Goal: Task Accomplishment & Management: Use online tool/utility

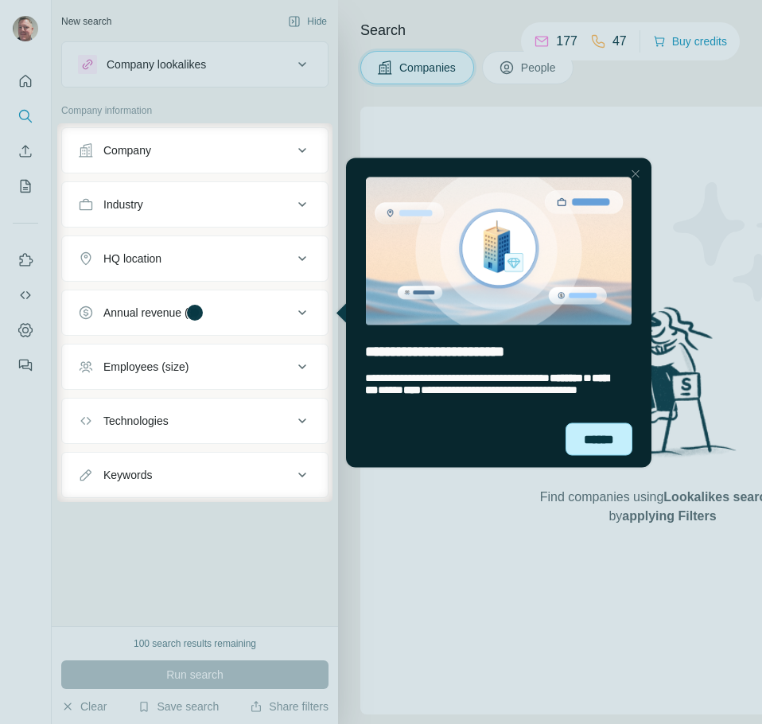
click at [600, 433] on div "******" at bounding box center [599, 439] width 67 height 33
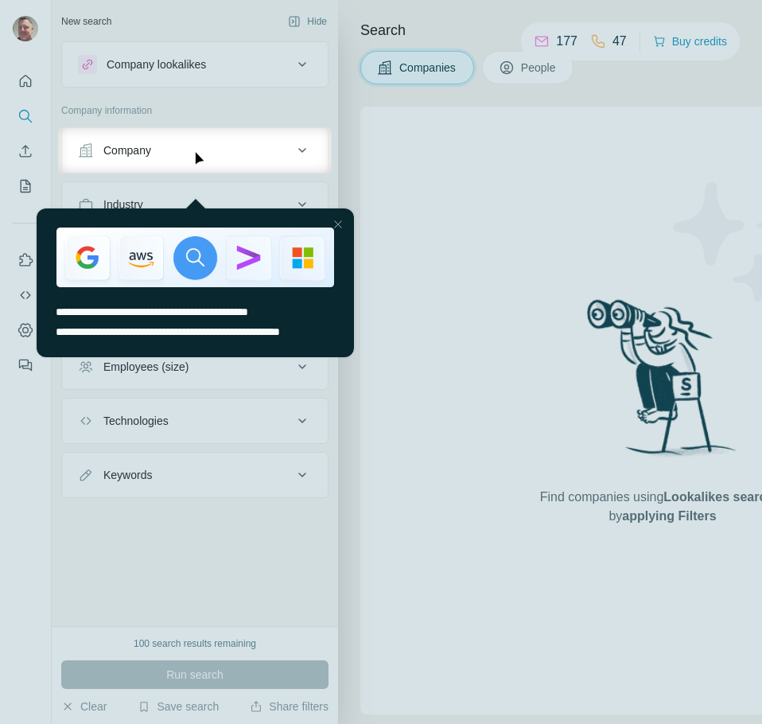
drag, startPoint x: 340, startPoint y: 202, endPoint x: 371, endPoint y: 376, distance: 176.3
click at [340, 215] on div at bounding box center [337, 224] width 19 height 19
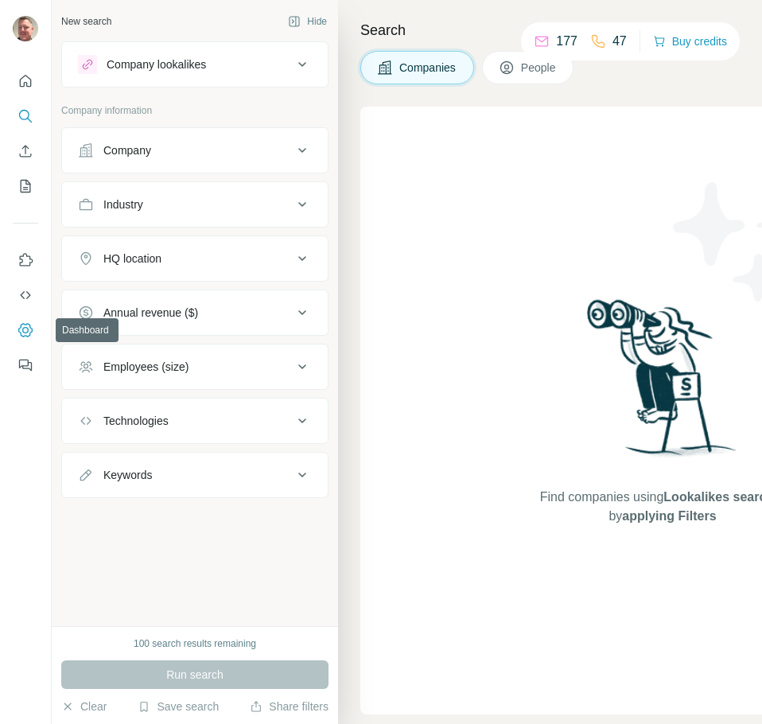
click at [25, 331] on icon "Dashboard" at bounding box center [26, 330] width 16 height 16
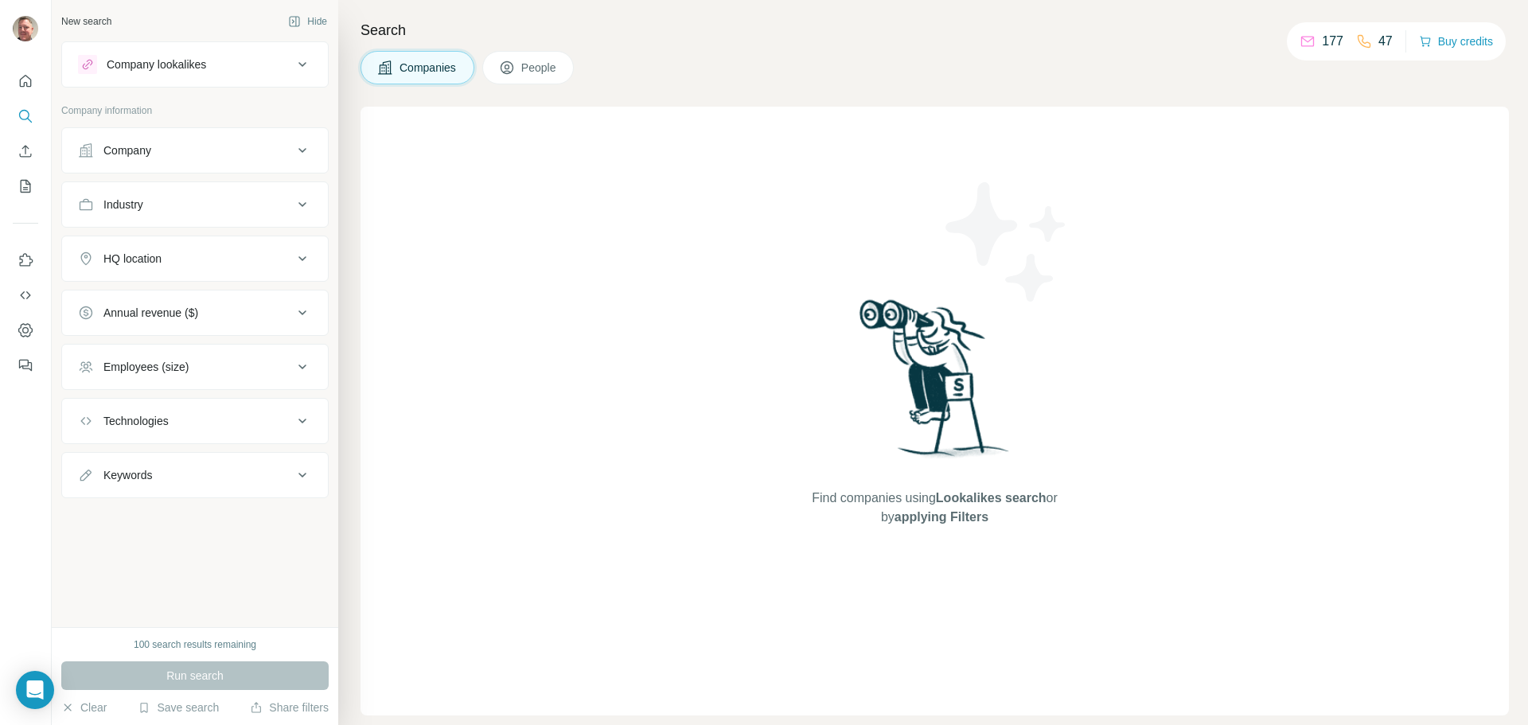
click at [297, 140] on button "Company" at bounding box center [195, 150] width 266 height 38
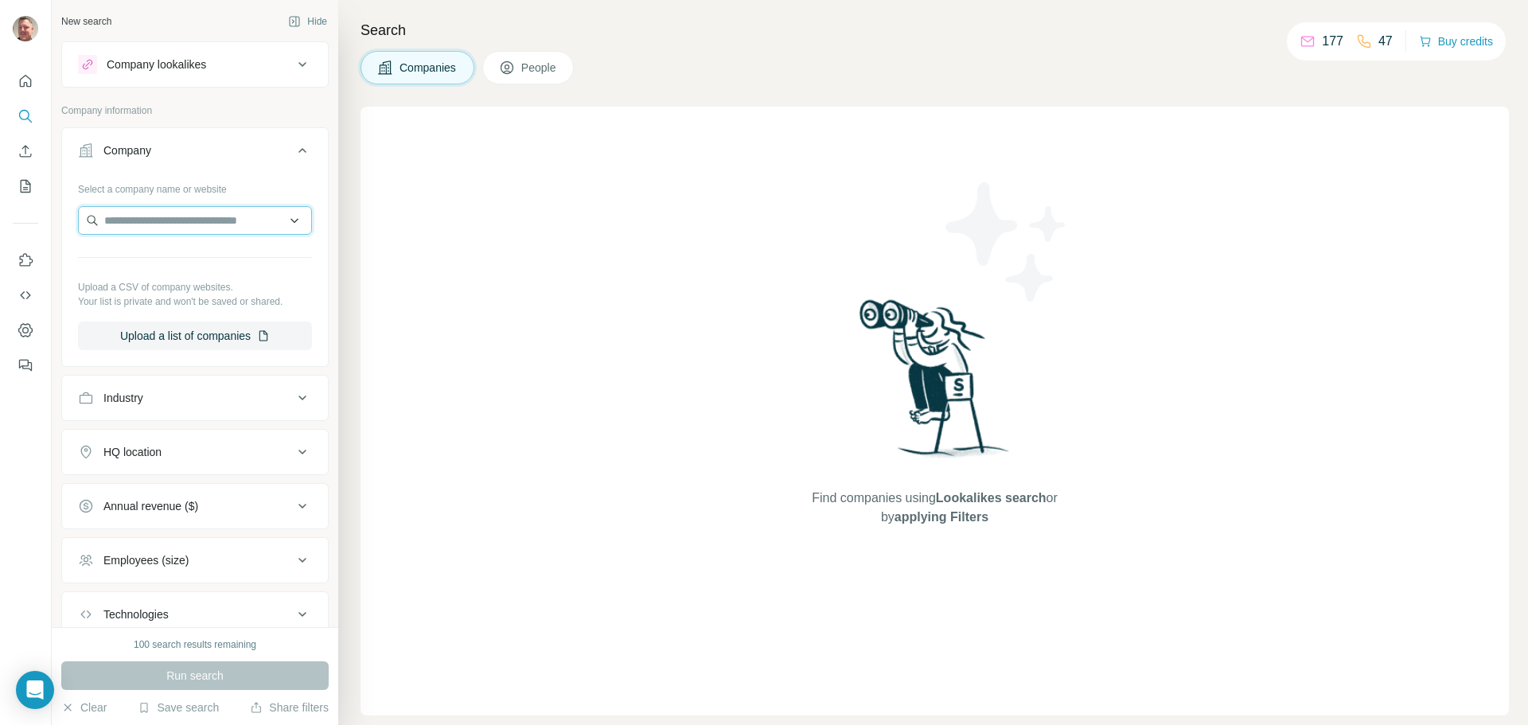
click at [211, 216] on input "text" at bounding box center [195, 220] width 234 height 29
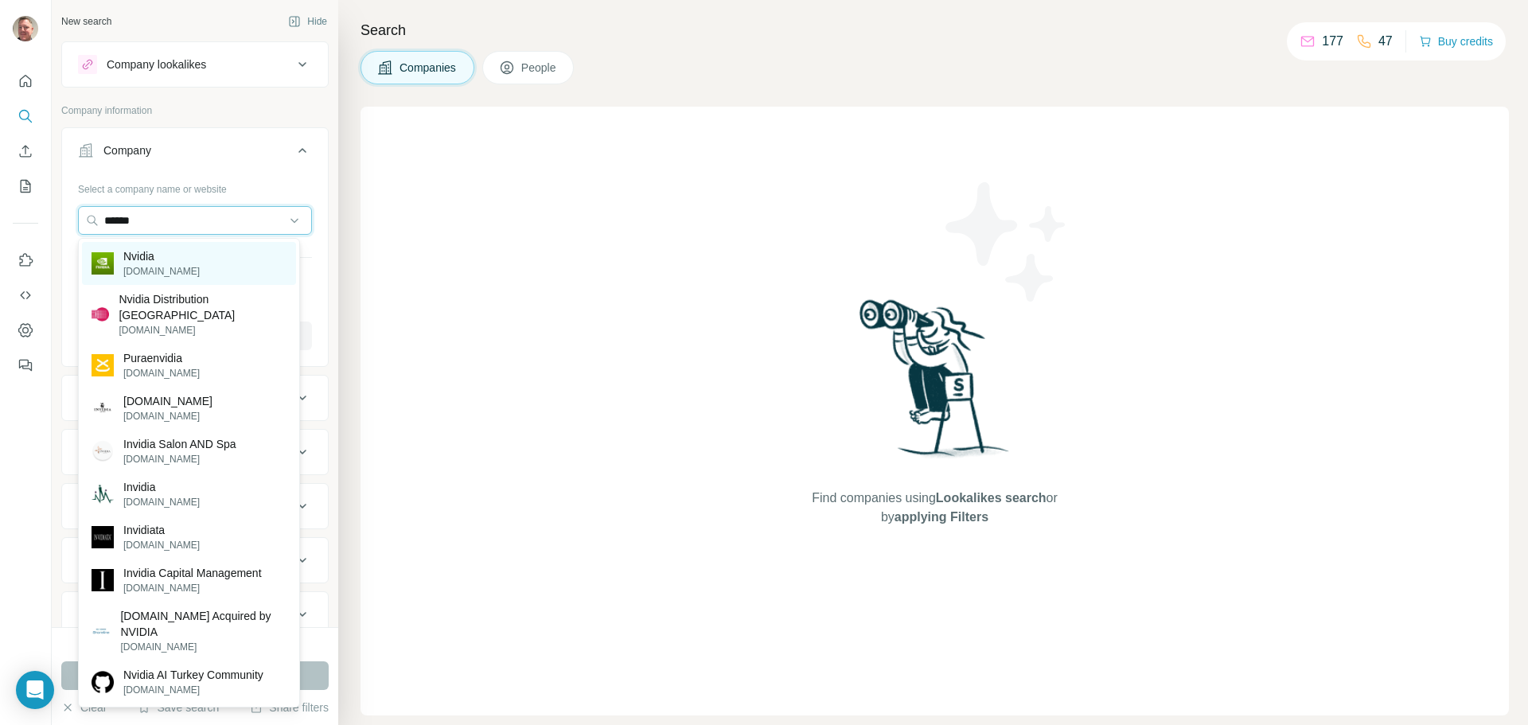
type input "******"
click at [170, 259] on p "Nvidia" at bounding box center [161, 256] width 76 height 16
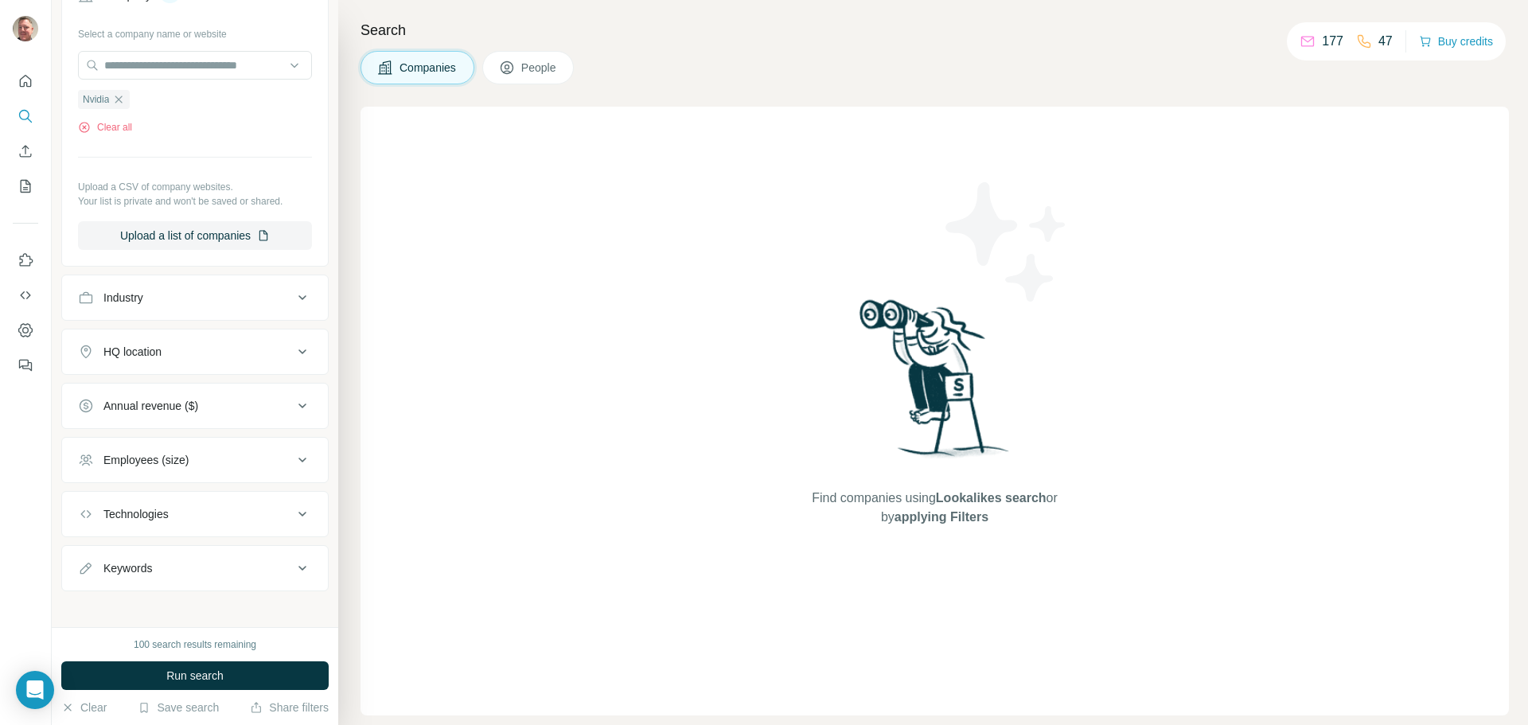
scroll to position [159, 0]
click at [219, 670] on span "Run search" at bounding box center [194, 676] width 57 height 16
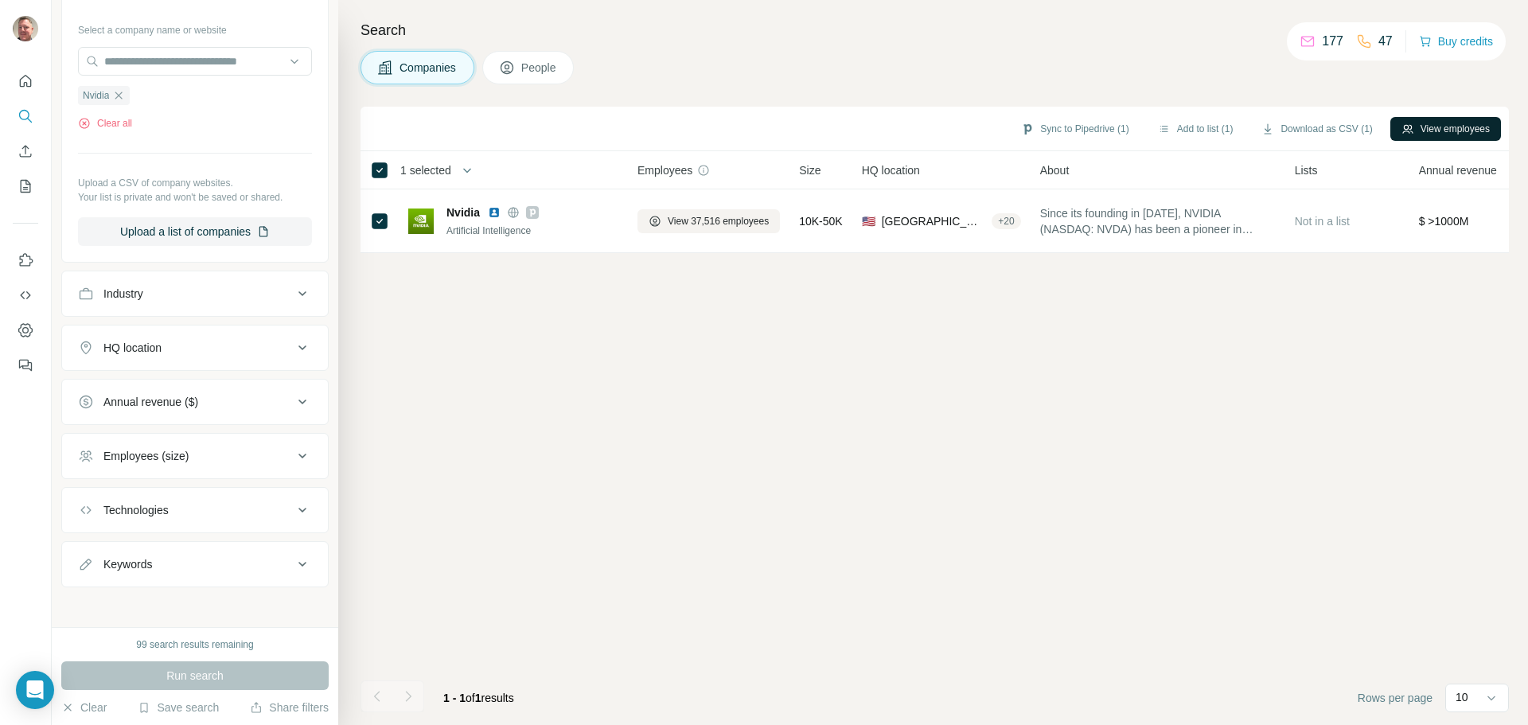
click at [1437, 130] on button "View employees" at bounding box center [1445, 129] width 111 height 24
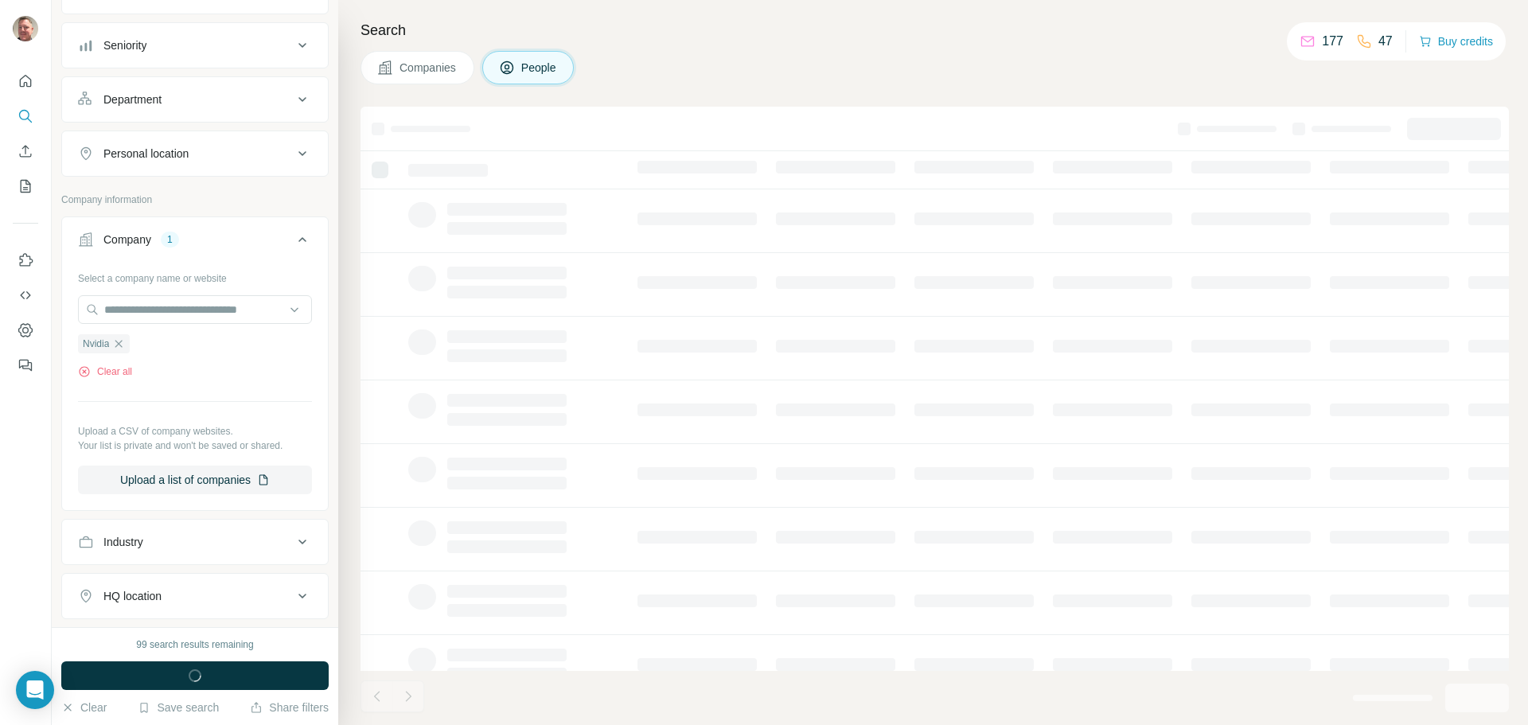
scroll to position [407, 0]
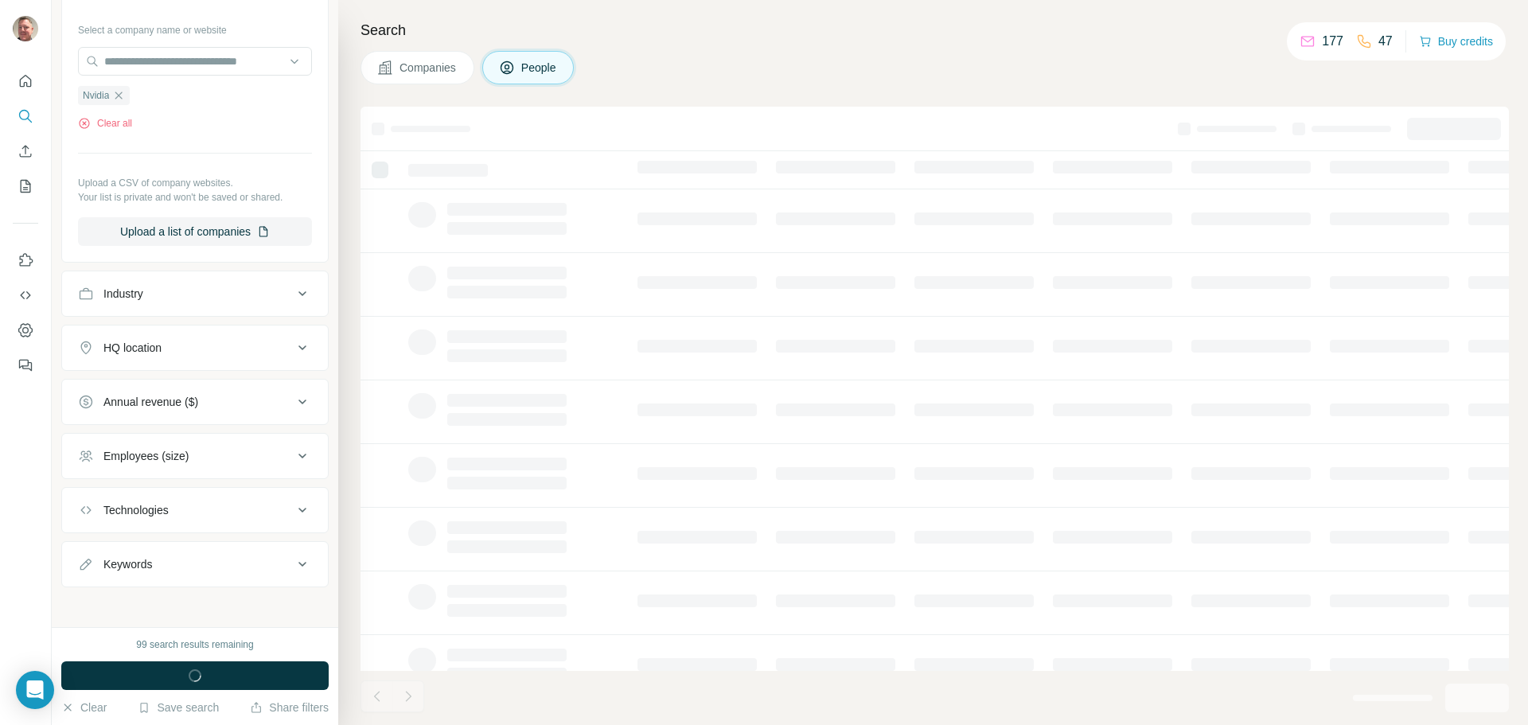
click at [533, 67] on span "People" at bounding box center [539, 68] width 37 height 16
click at [298, 296] on icon at bounding box center [302, 293] width 8 height 5
click at [293, 296] on icon at bounding box center [302, 293] width 19 height 19
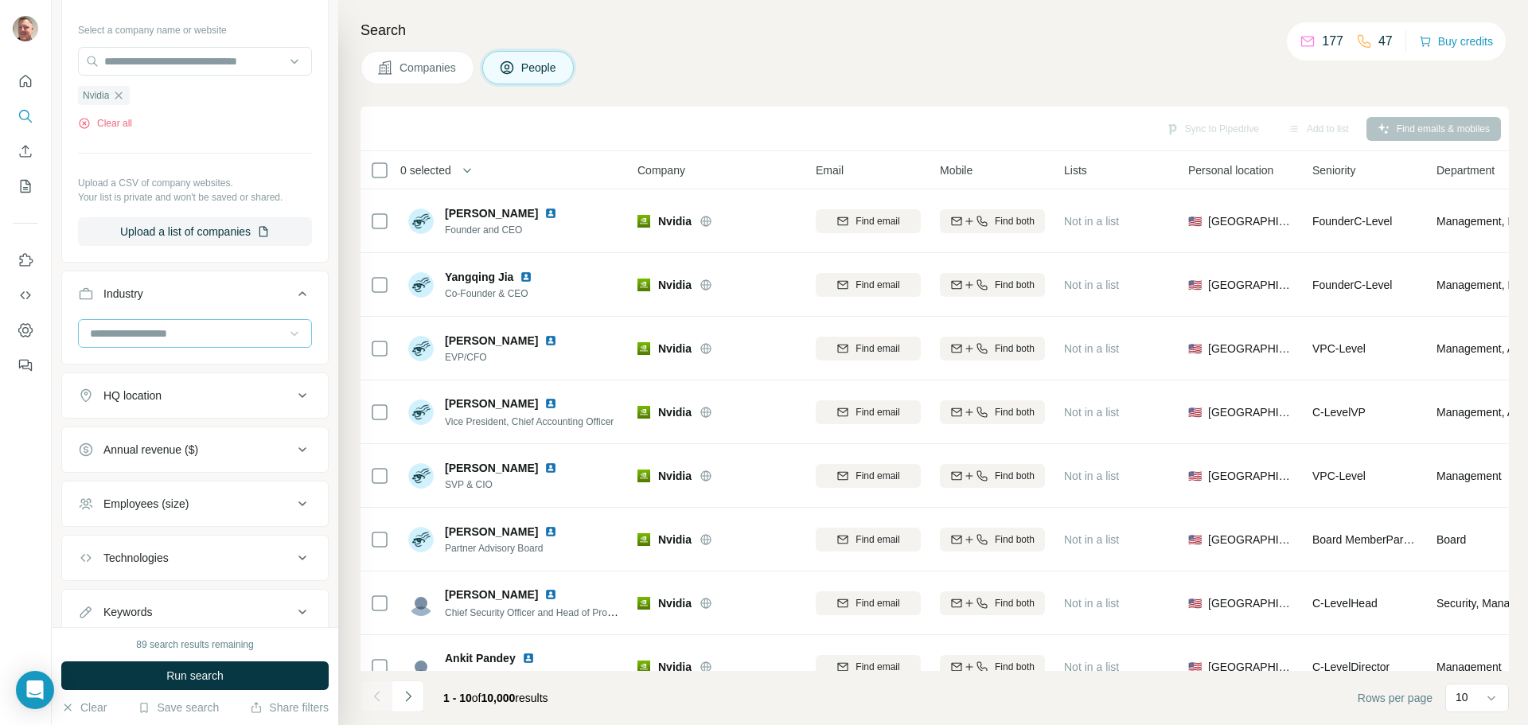
click at [290, 336] on icon at bounding box center [294, 334] width 8 height 5
click at [352, 80] on div "Search Companies People Sync to Pipedrive Add to list Find emails & mobiles 0 s…" at bounding box center [933, 362] width 1190 height 725
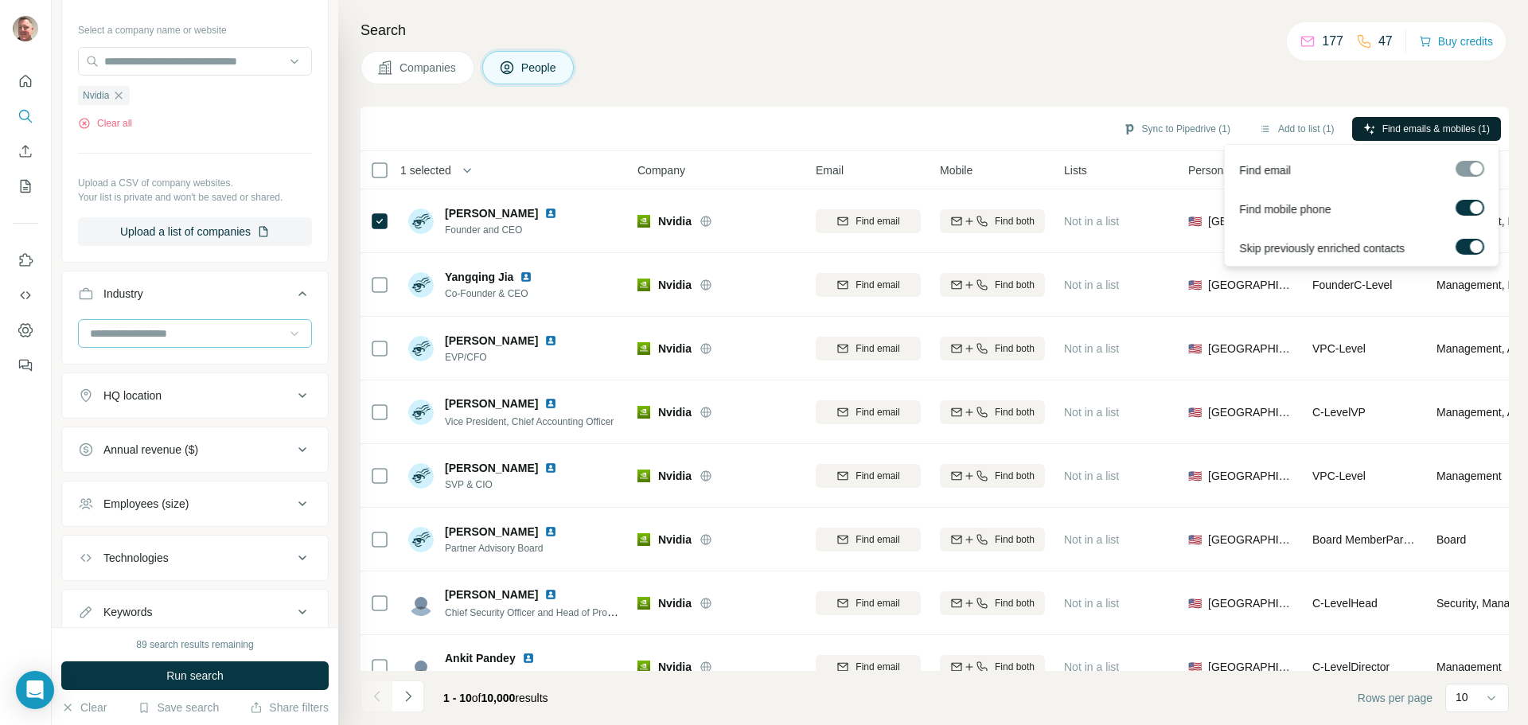
click at [1441, 129] on span "Find emails & mobiles (1)" at bounding box center [1435, 129] width 107 height 14
click at [1149, 80] on div "Companies People" at bounding box center [935, 67] width 1148 height 33
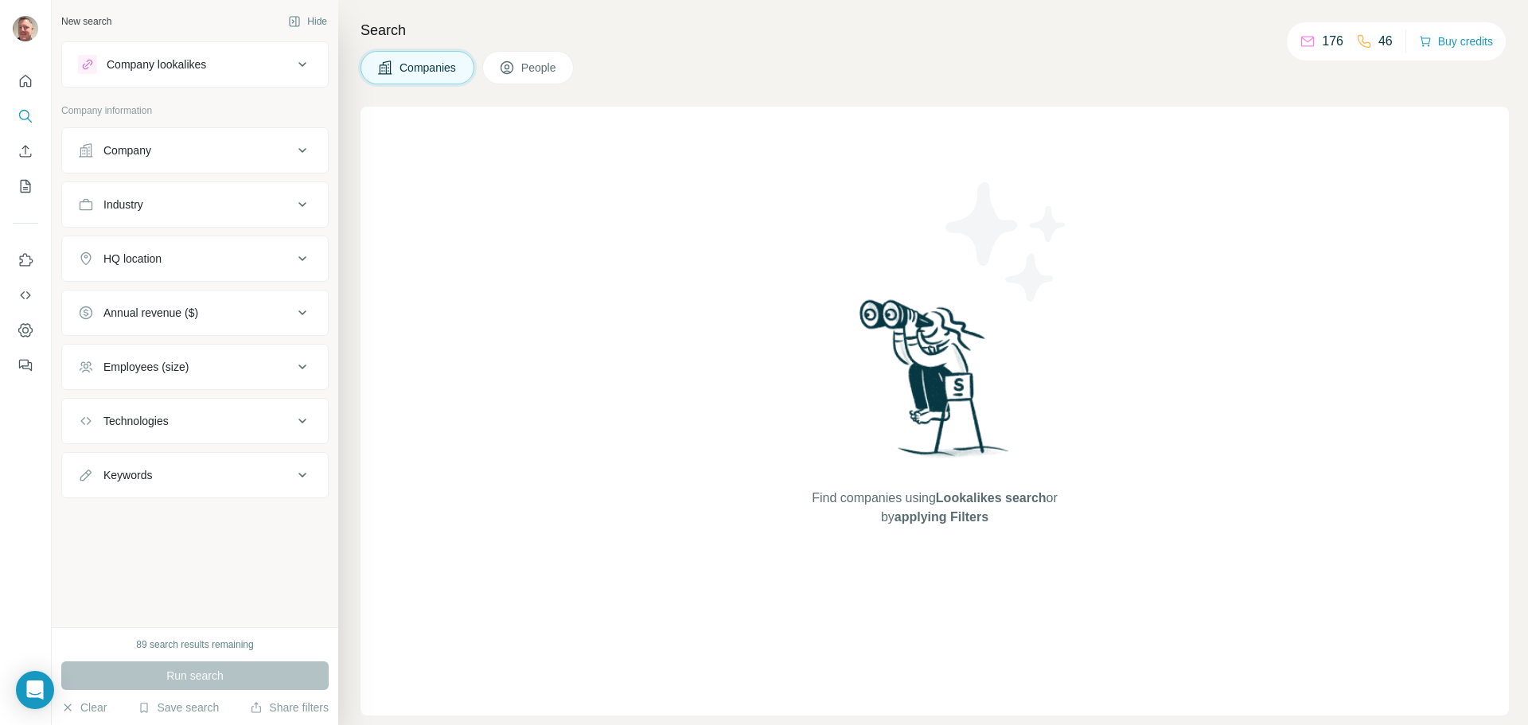
click at [517, 282] on div "Find companies using Lookalikes search or by applying Filters" at bounding box center [935, 411] width 1148 height 609
click at [525, 54] on button "People" at bounding box center [528, 67] width 92 height 33
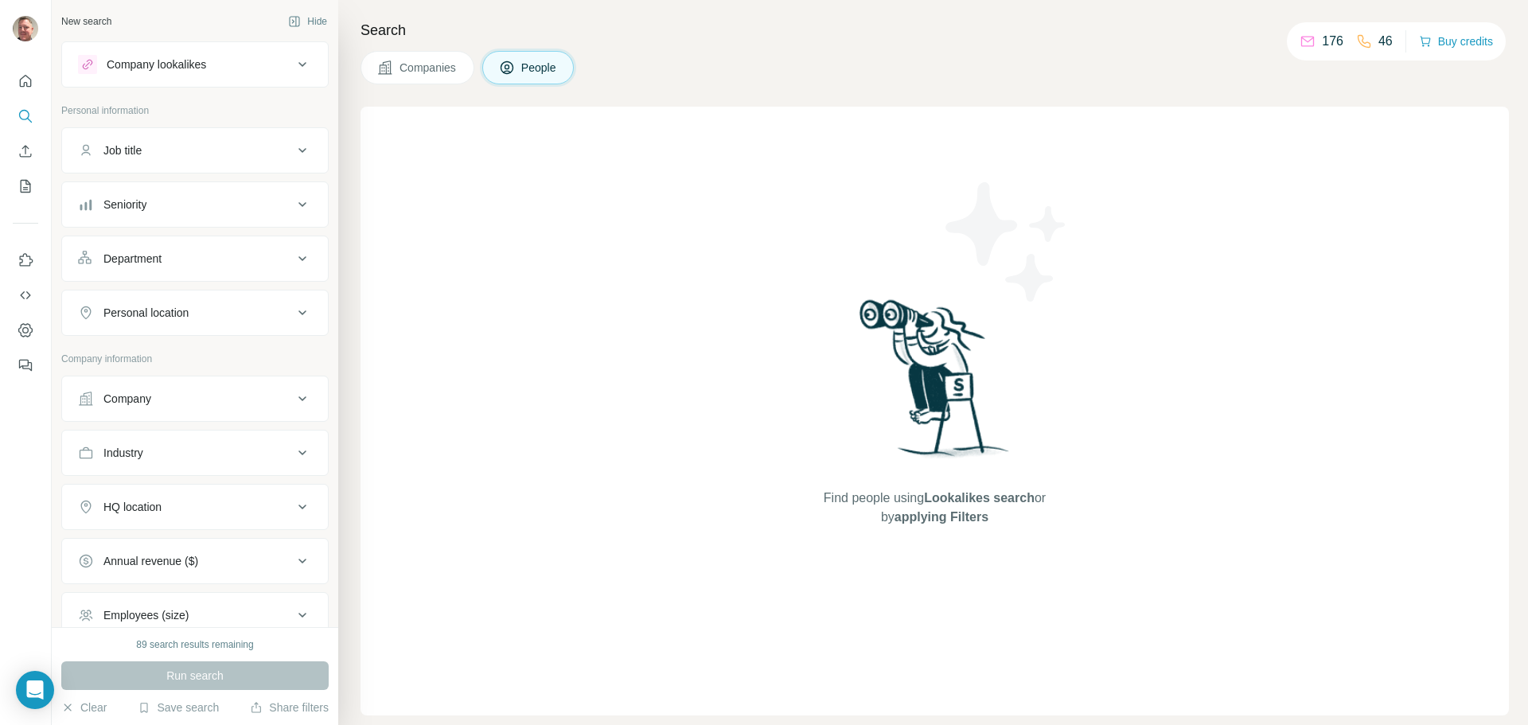
click at [408, 63] on span "Companies" at bounding box center [429, 68] width 58 height 16
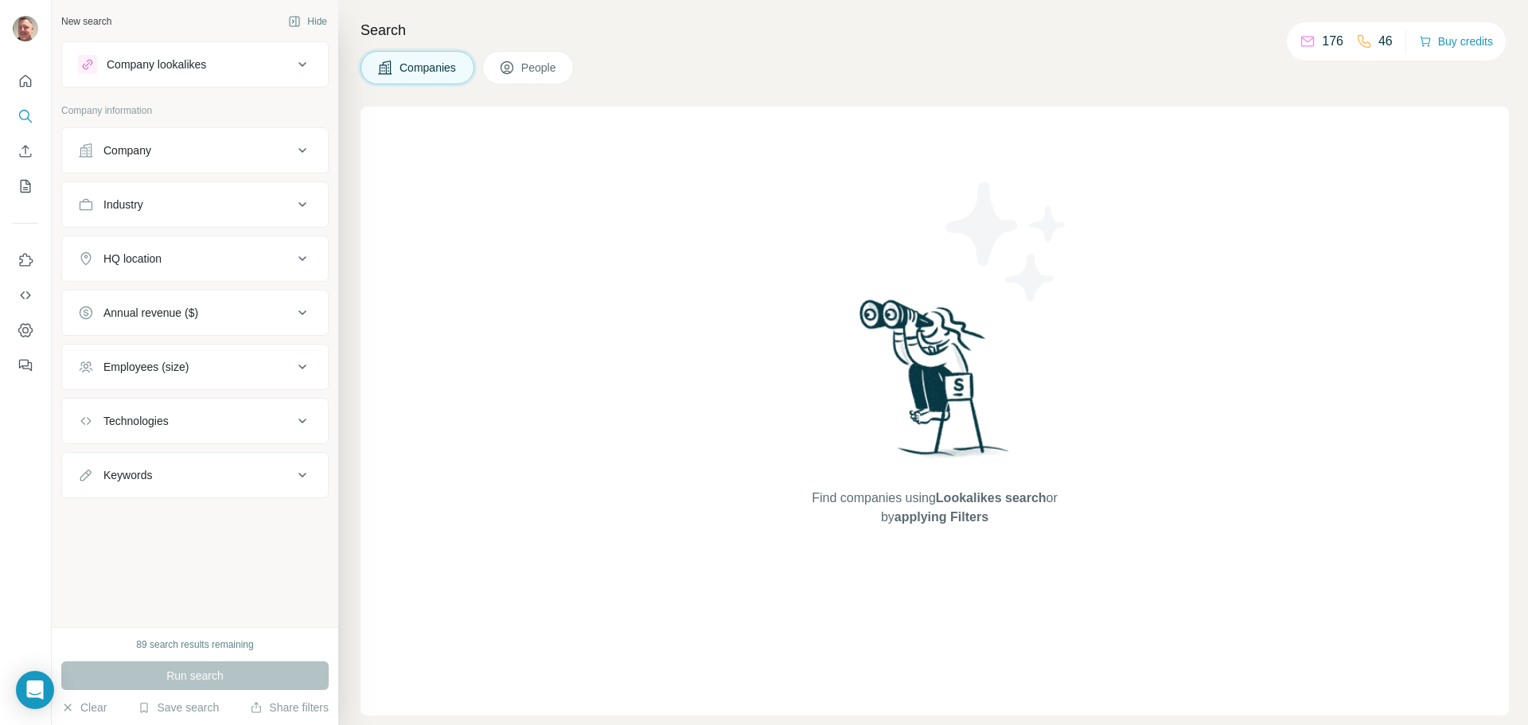
click at [299, 147] on icon at bounding box center [302, 150] width 19 height 19
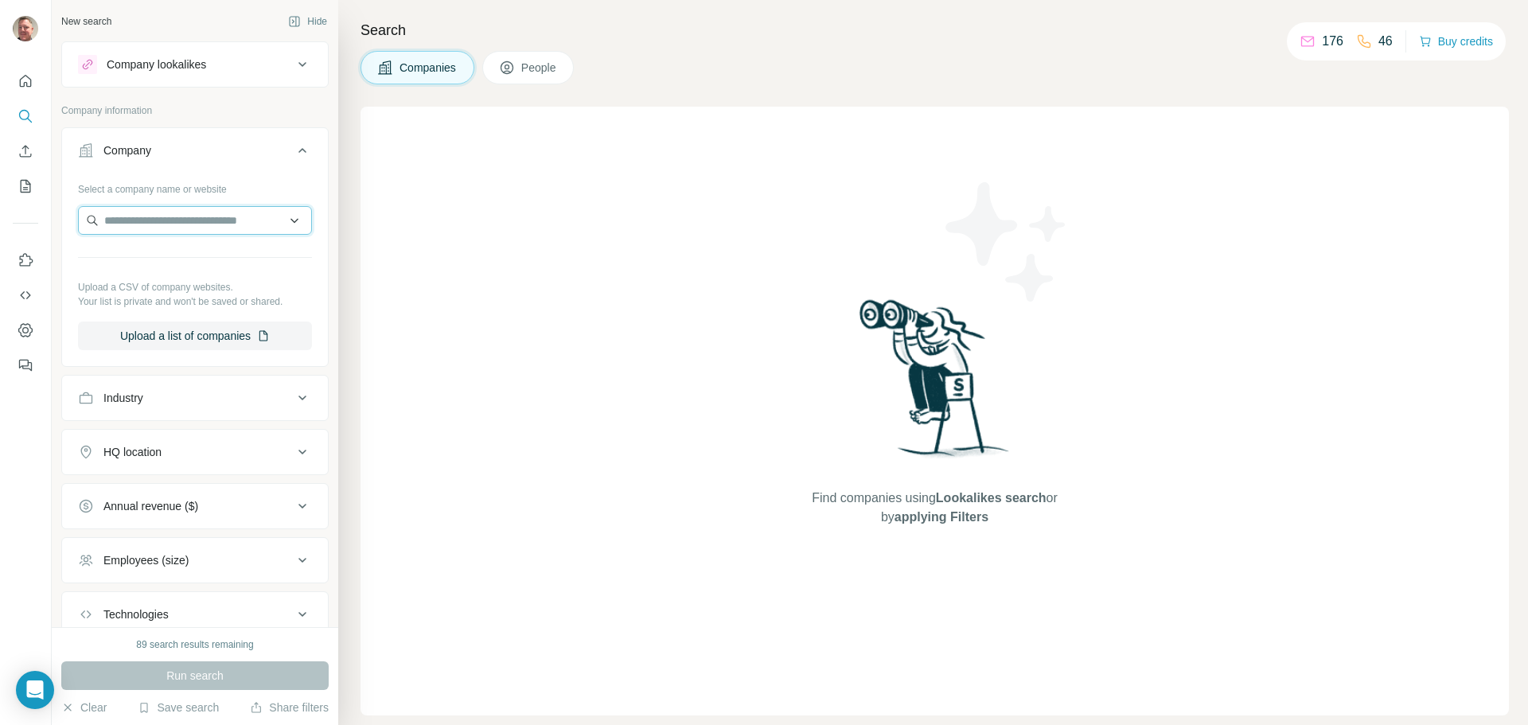
click at [216, 213] on input "text" at bounding box center [195, 220] width 234 height 29
type input "******"
click at [293, 448] on icon at bounding box center [302, 451] width 19 height 19
click at [238, 217] on input "text" at bounding box center [195, 220] width 234 height 29
click at [240, 225] on input "text" at bounding box center [195, 220] width 234 height 29
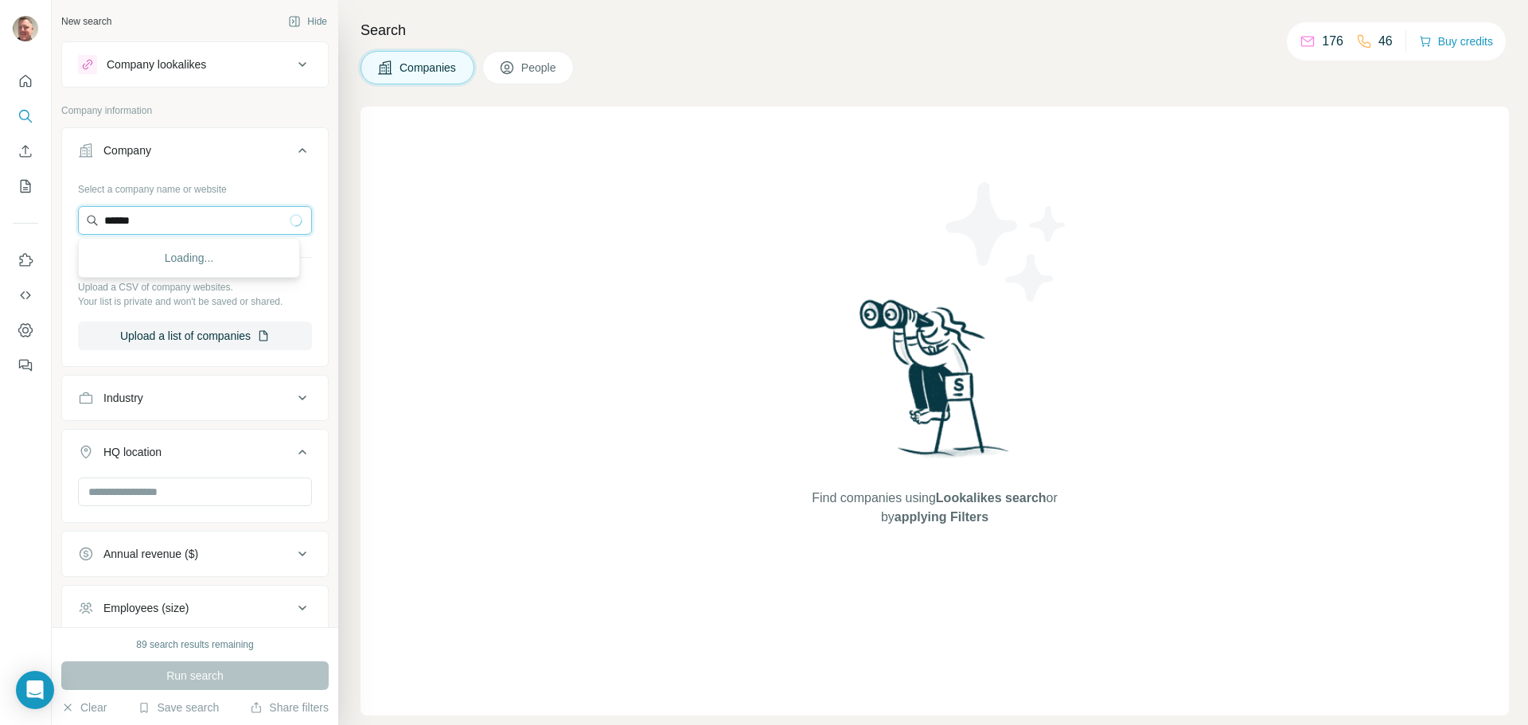
type input "******"
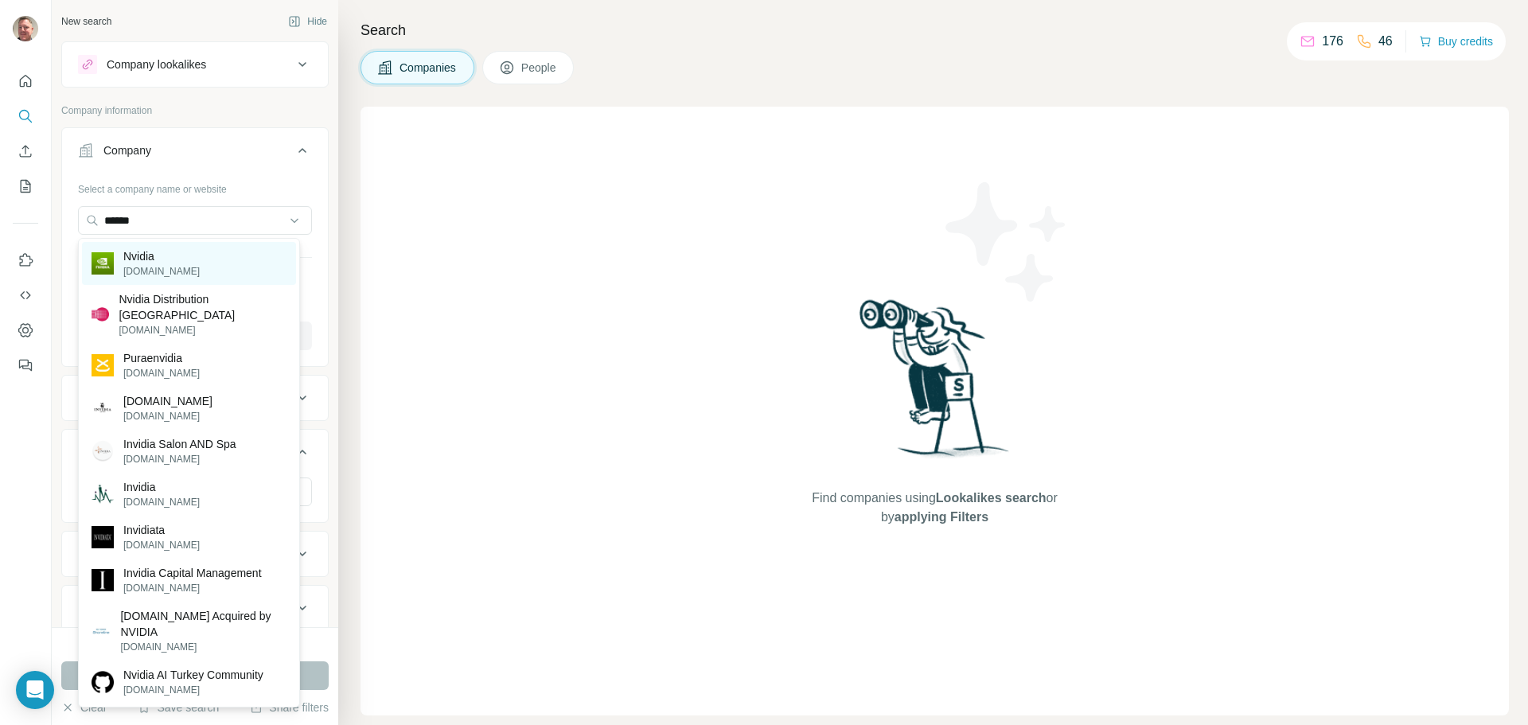
click at [180, 261] on div "Nvidia nvidia.com" at bounding box center [189, 263] width 214 height 43
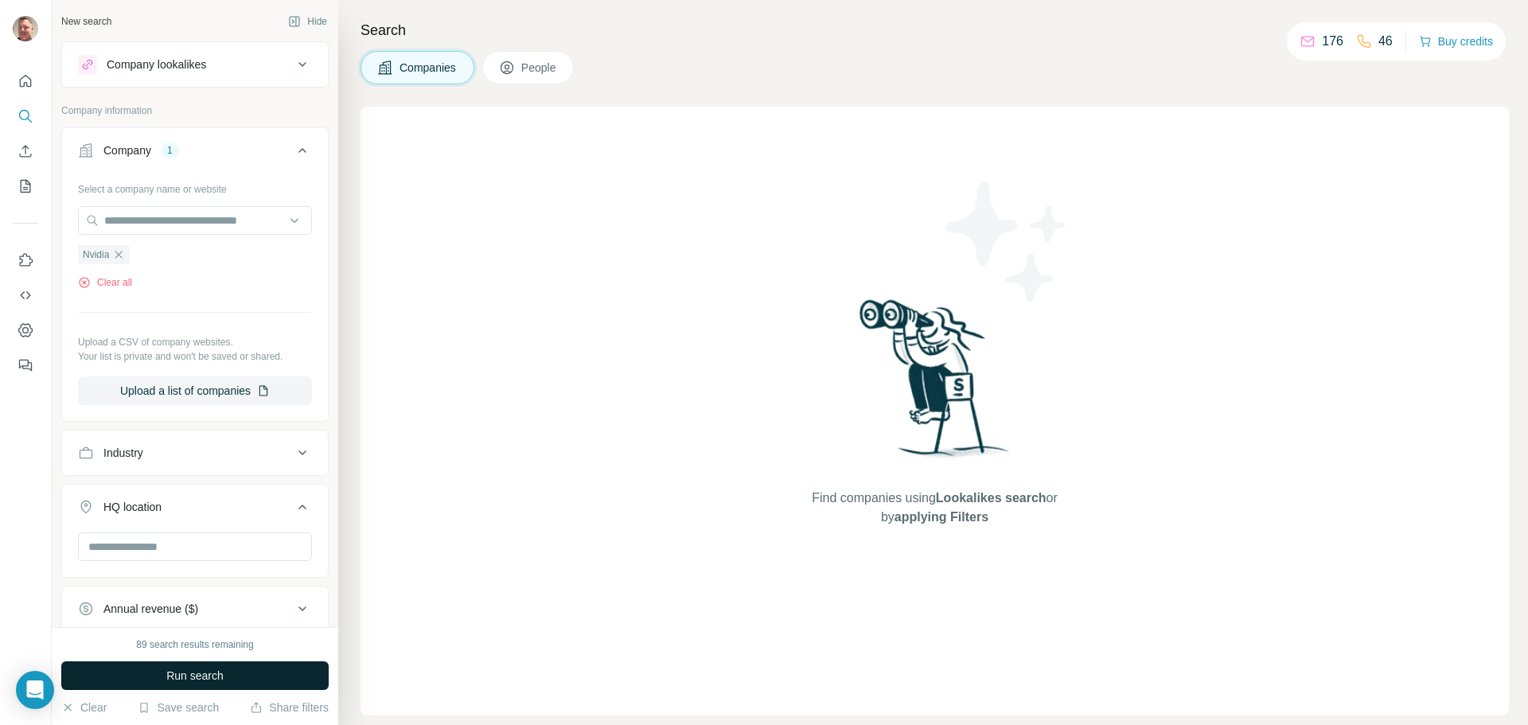
click at [212, 680] on span "Run search" at bounding box center [194, 676] width 57 height 16
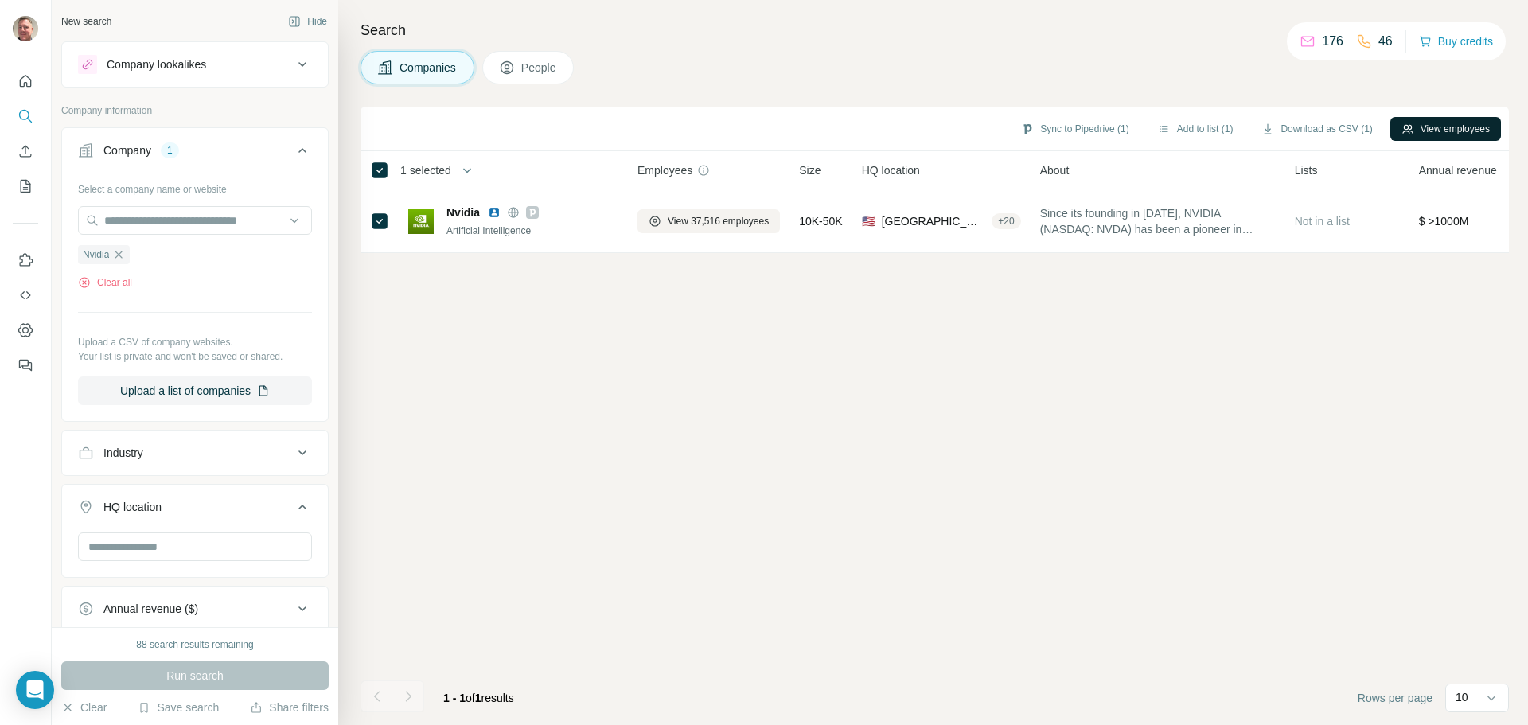
click at [1459, 124] on button "View employees" at bounding box center [1445, 129] width 111 height 24
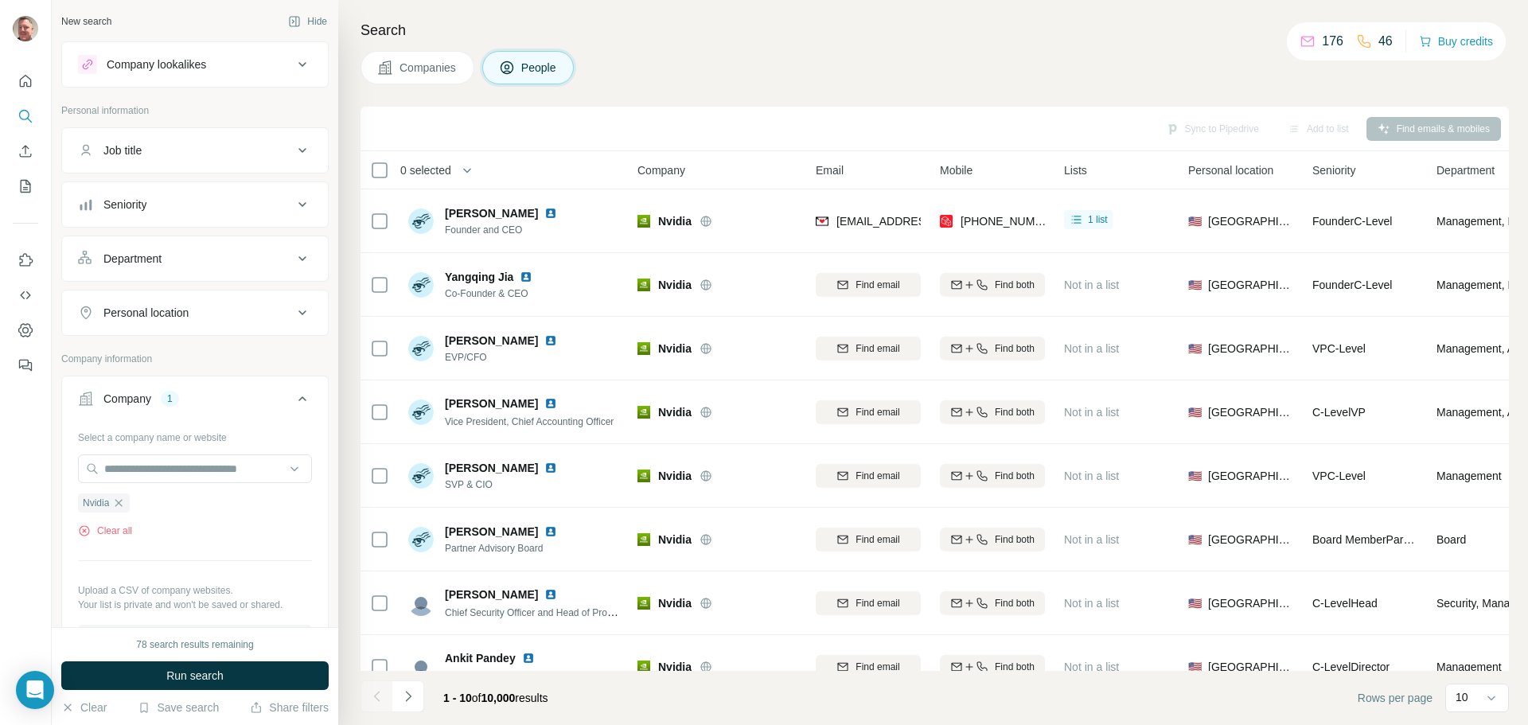
click at [293, 254] on icon at bounding box center [302, 258] width 19 height 19
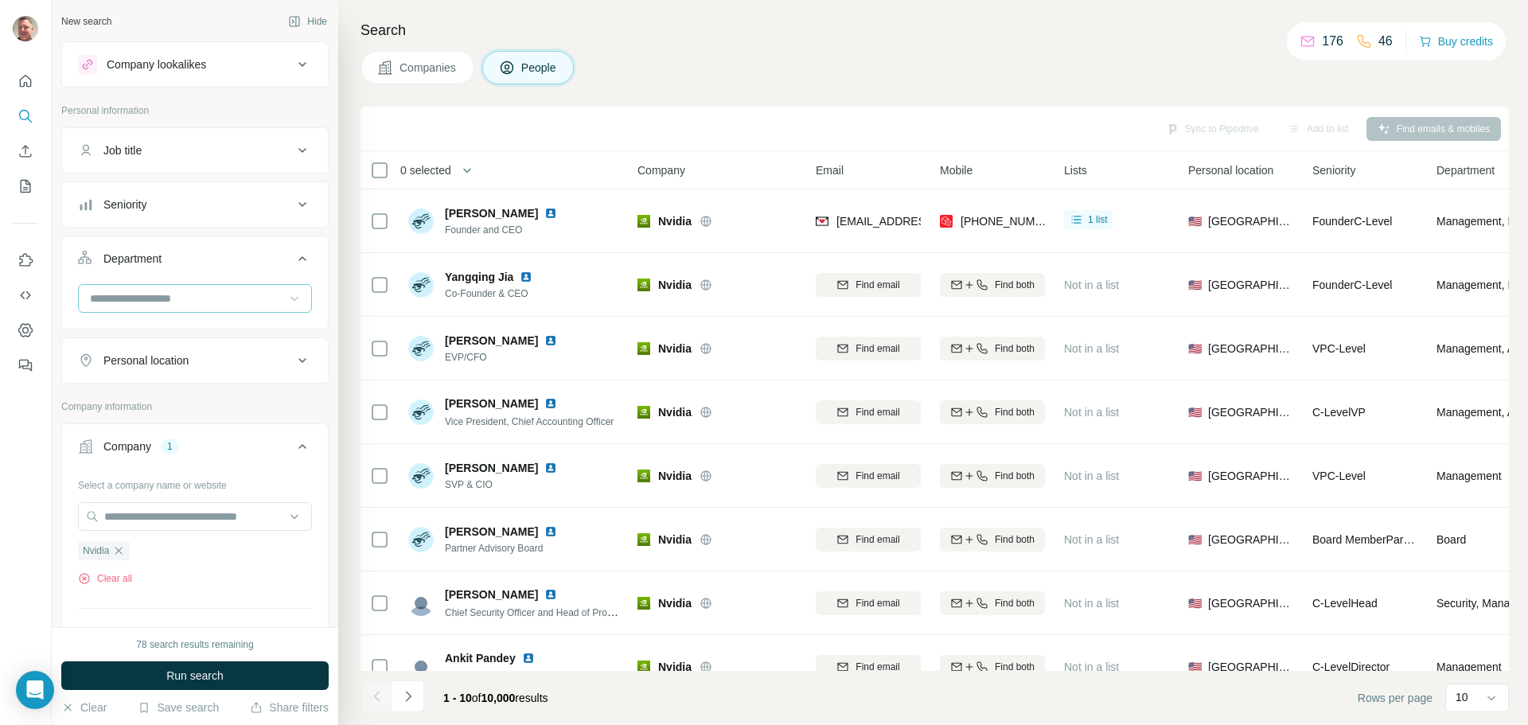
click at [290, 298] on icon at bounding box center [294, 299] width 8 height 5
click at [205, 384] on p "Marketing and Advertising" at bounding box center [156, 388] width 128 height 16
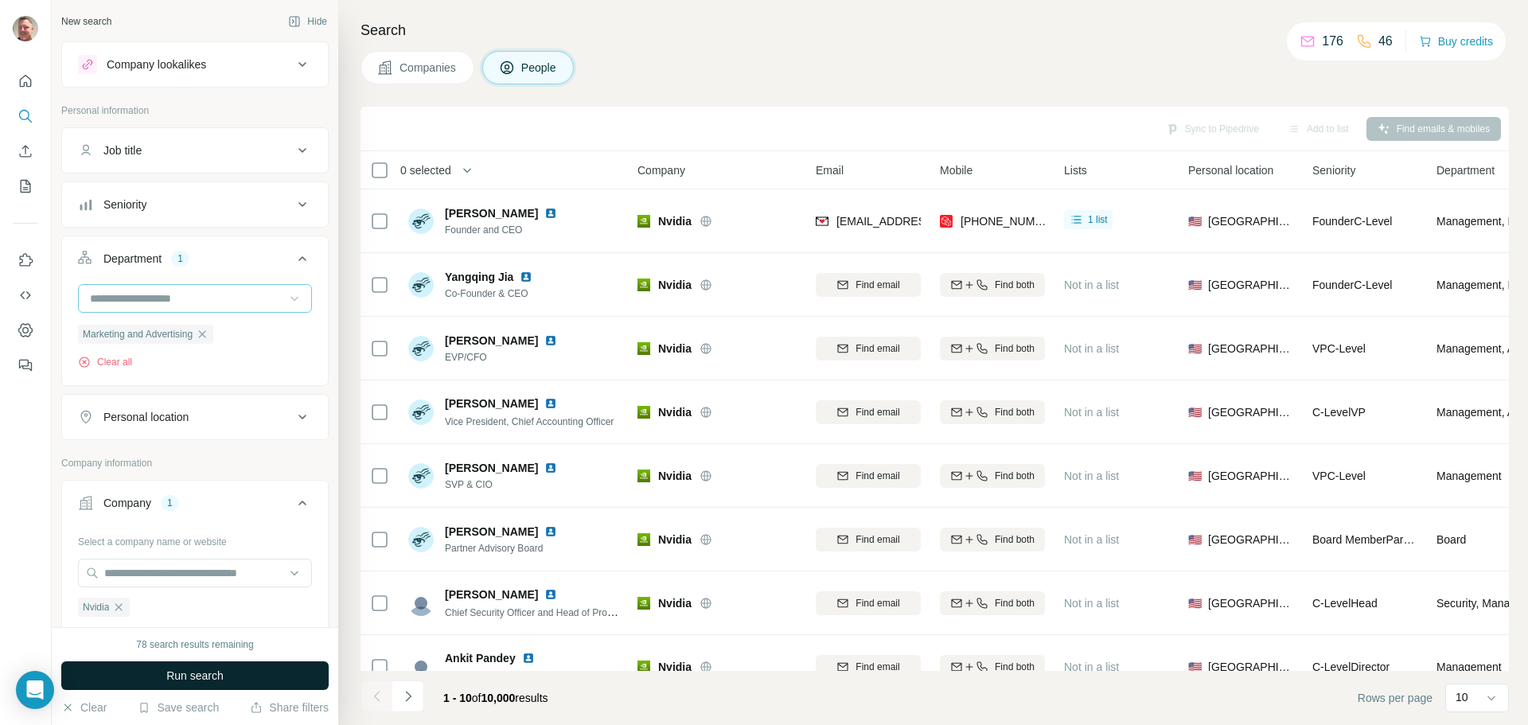
click at [225, 671] on button "Run search" at bounding box center [194, 675] width 267 height 29
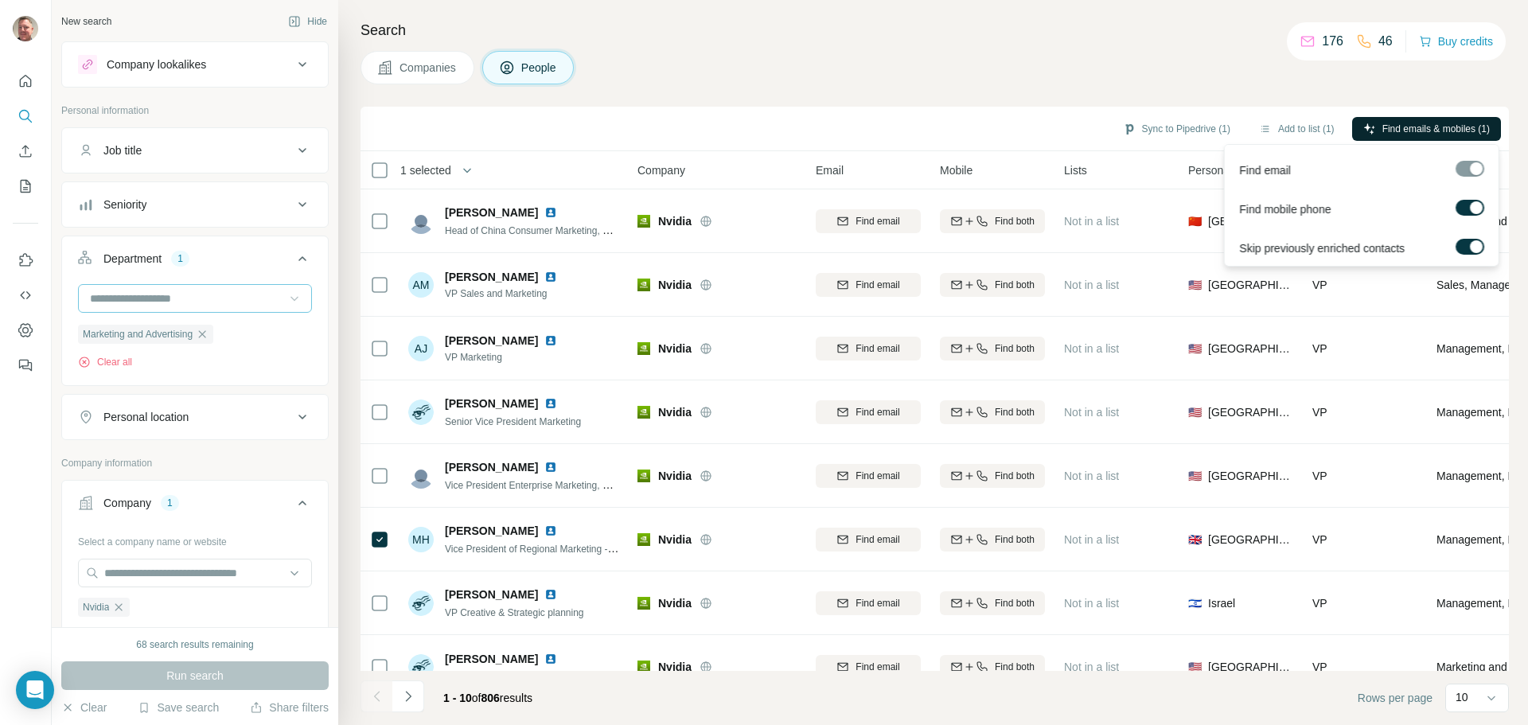
click at [1441, 132] on span "Find emails & mobiles (1)" at bounding box center [1435, 129] width 107 height 14
click at [1407, 126] on span "Find emails & mobiles (1)" at bounding box center [1435, 129] width 107 height 14
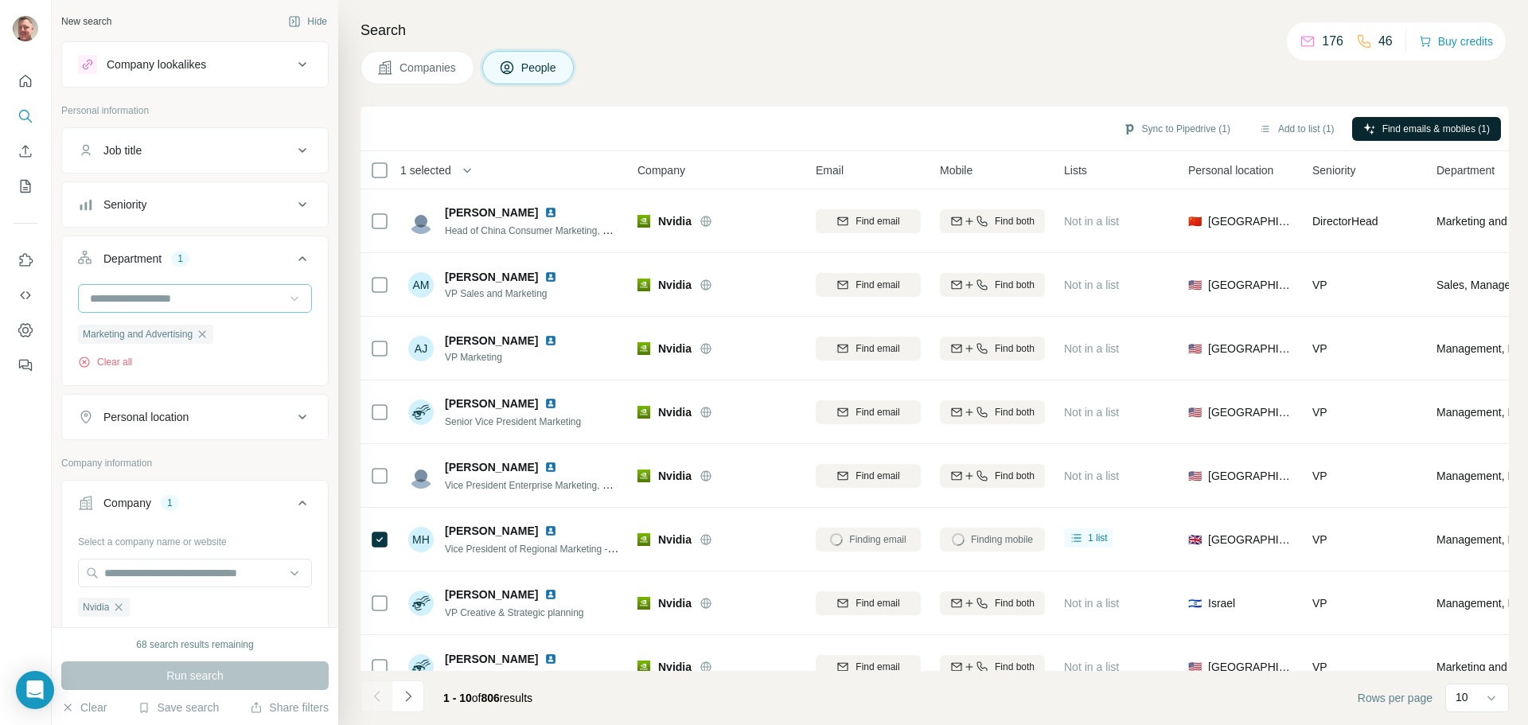
click at [1253, 84] on div "Search Companies People Sync to Pipedrive (1) Add to list (1) Find emails & mob…" at bounding box center [933, 362] width 1190 height 725
click at [1384, 119] on button "Find emails & mobiles (1)" at bounding box center [1426, 129] width 149 height 24
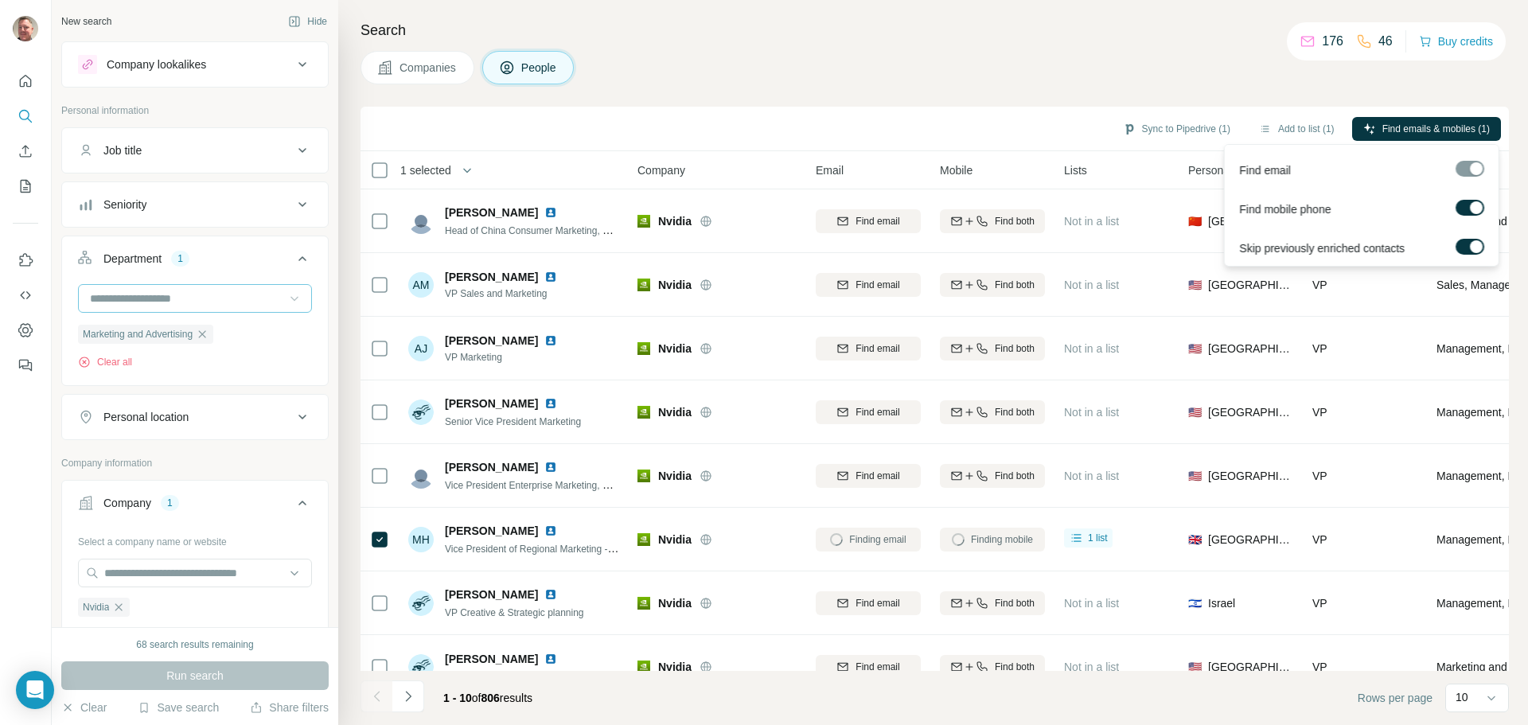
click at [817, 49] on div "Search Companies People Sync to Pipedrive (1) Add to list (1) Find emails & mob…" at bounding box center [933, 362] width 1190 height 725
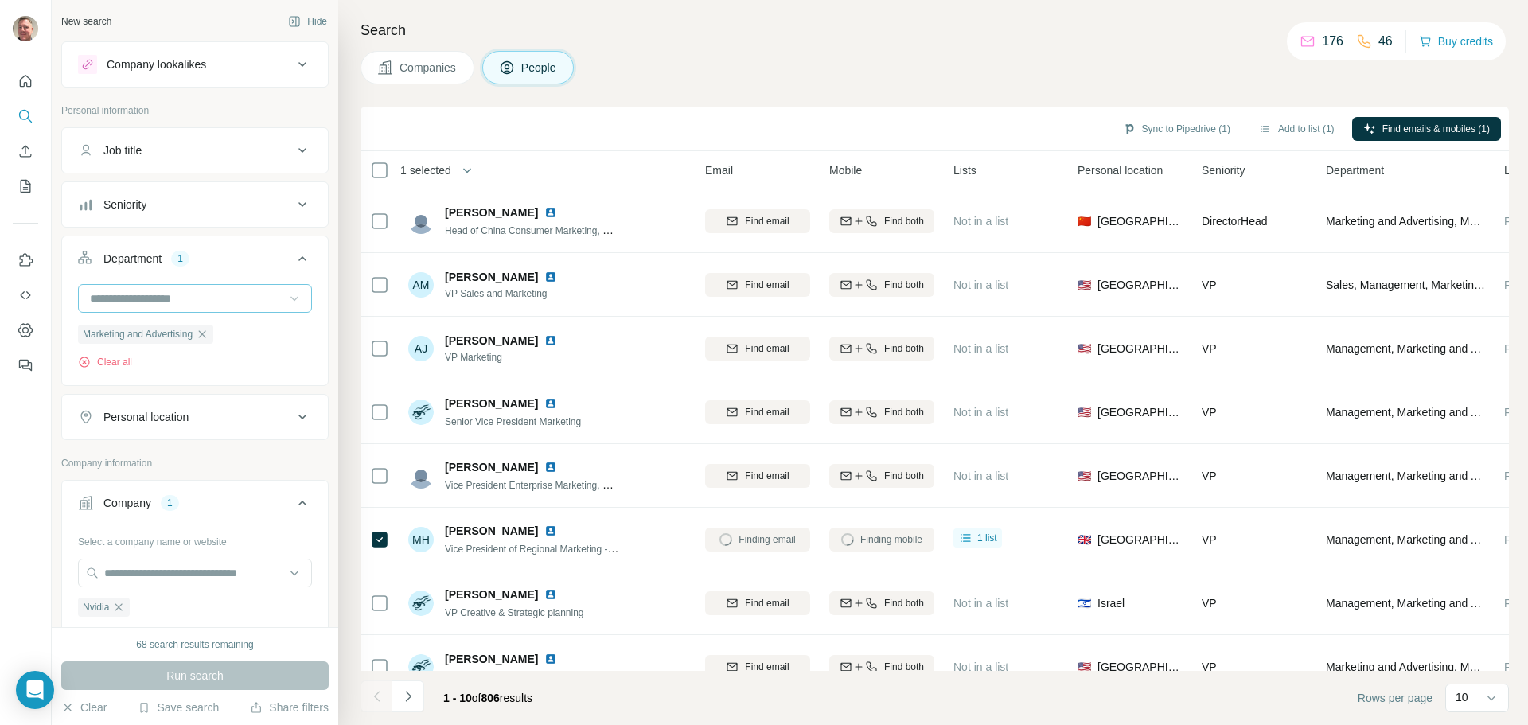
scroll to position [0, 110]
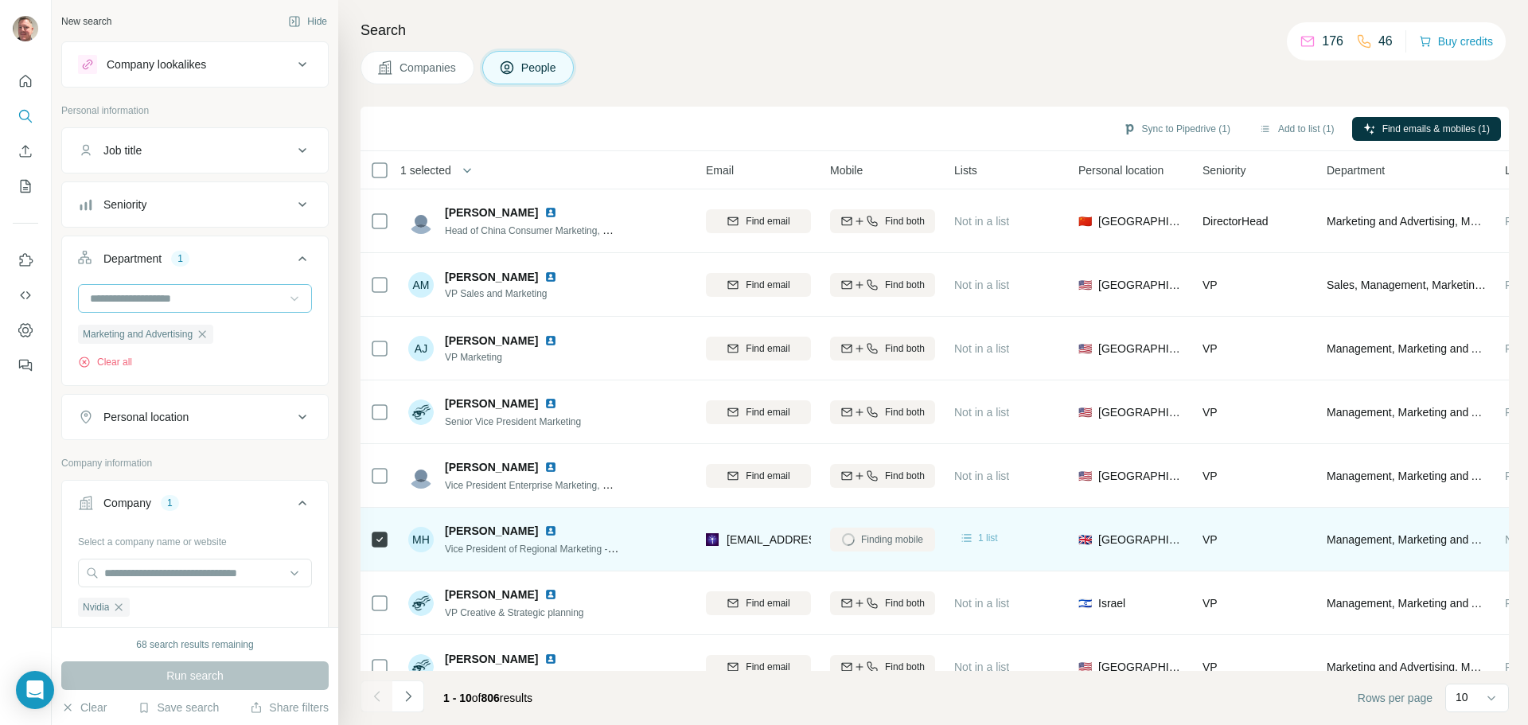
click at [977, 538] on div "1 list" at bounding box center [978, 538] width 39 height 16
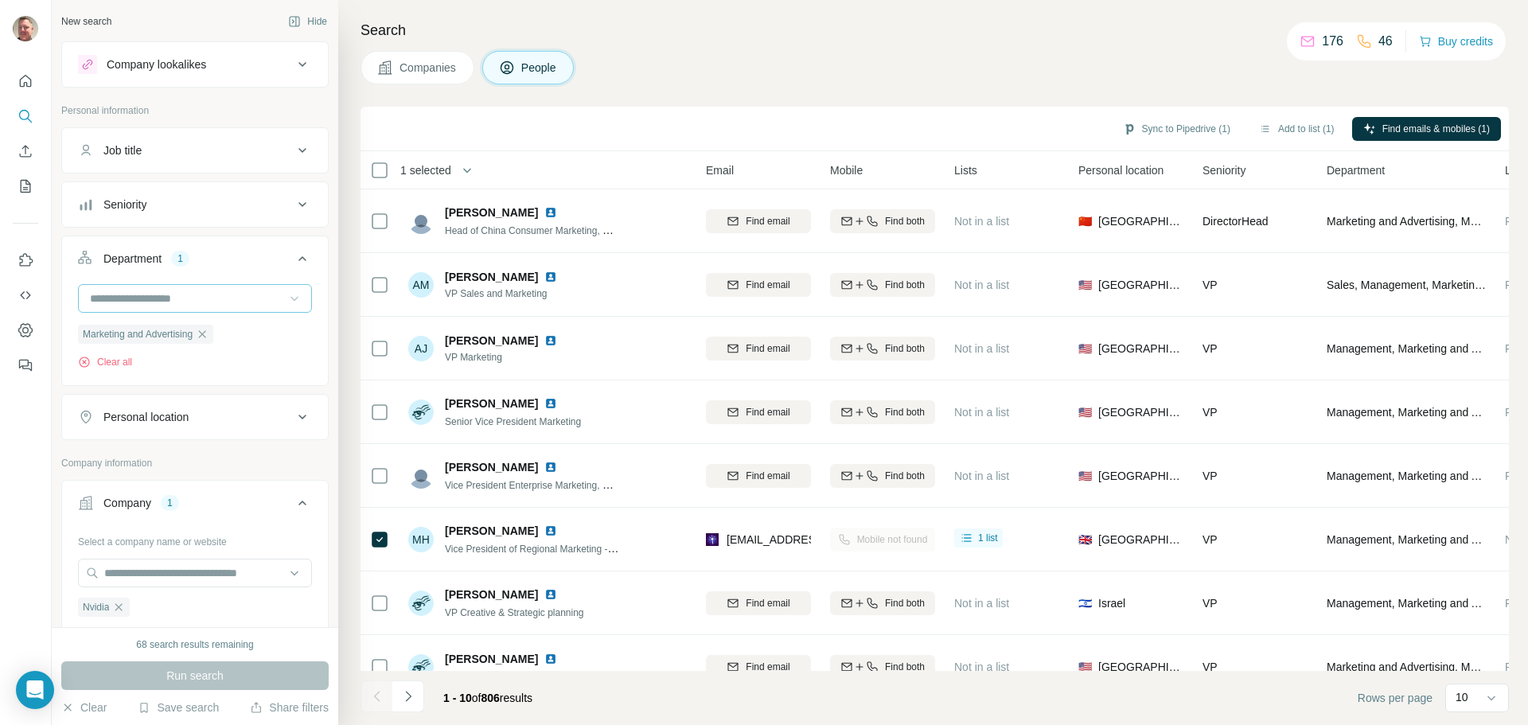
click at [962, 76] on div "Companies People" at bounding box center [935, 67] width 1148 height 33
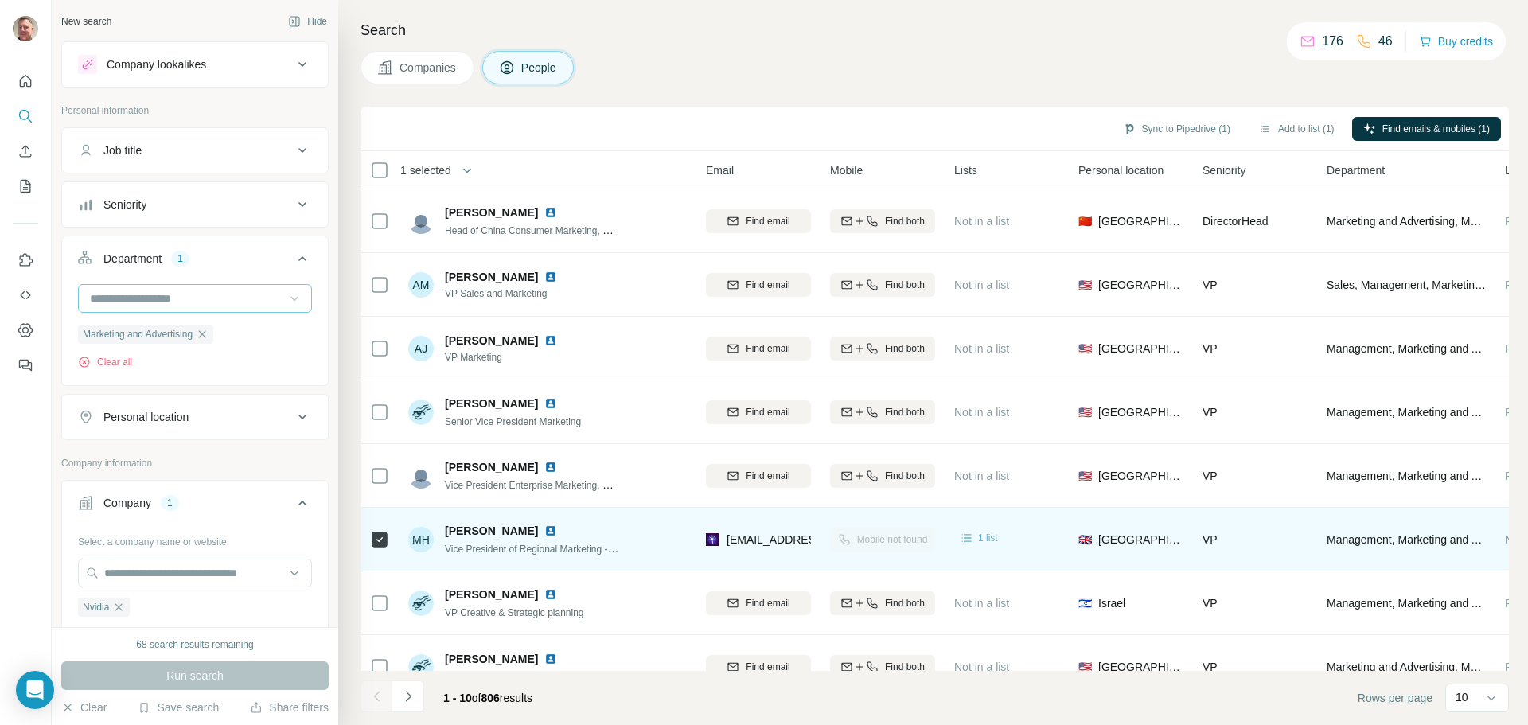
click at [969, 530] on icon at bounding box center [967, 538] width 16 height 16
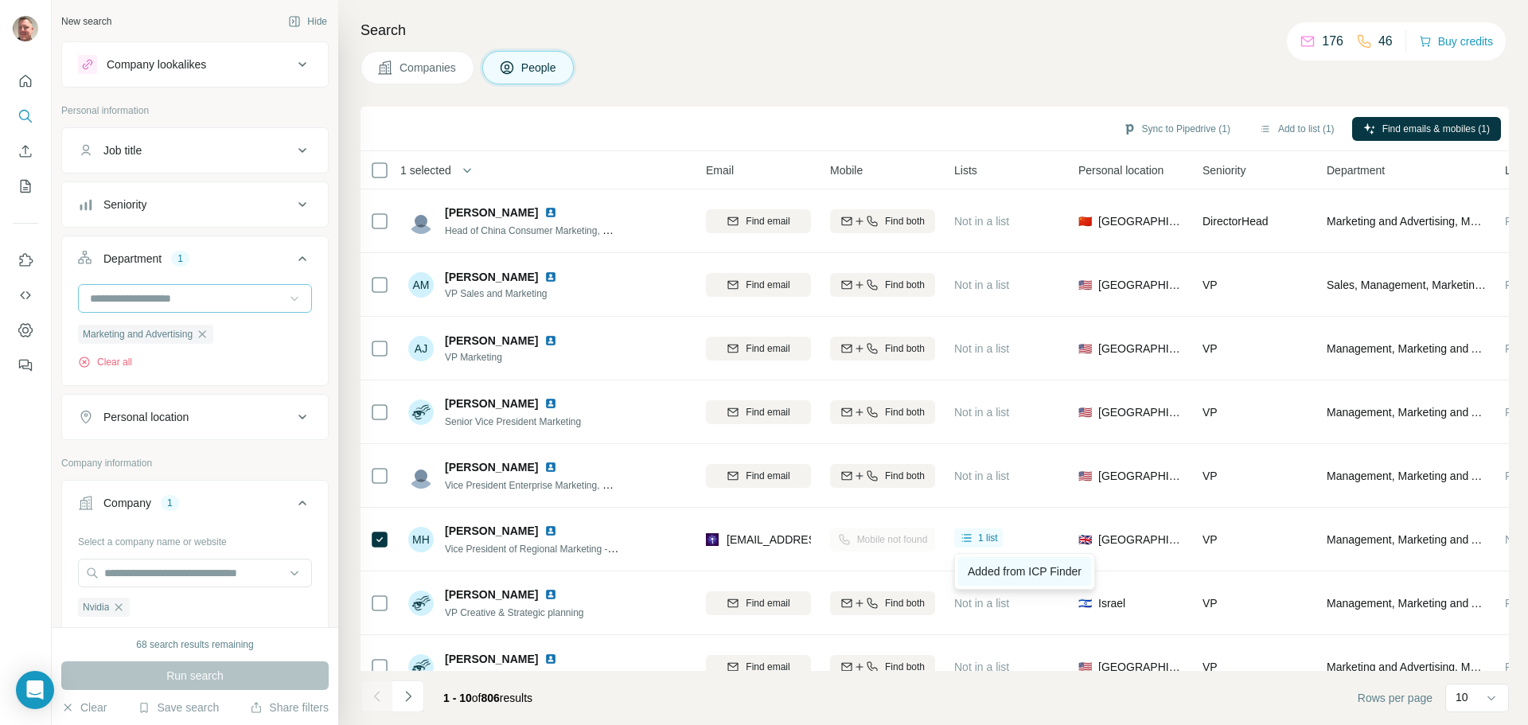
click at [1000, 566] on span "Added from ICP Finder" at bounding box center [1025, 571] width 114 height 13
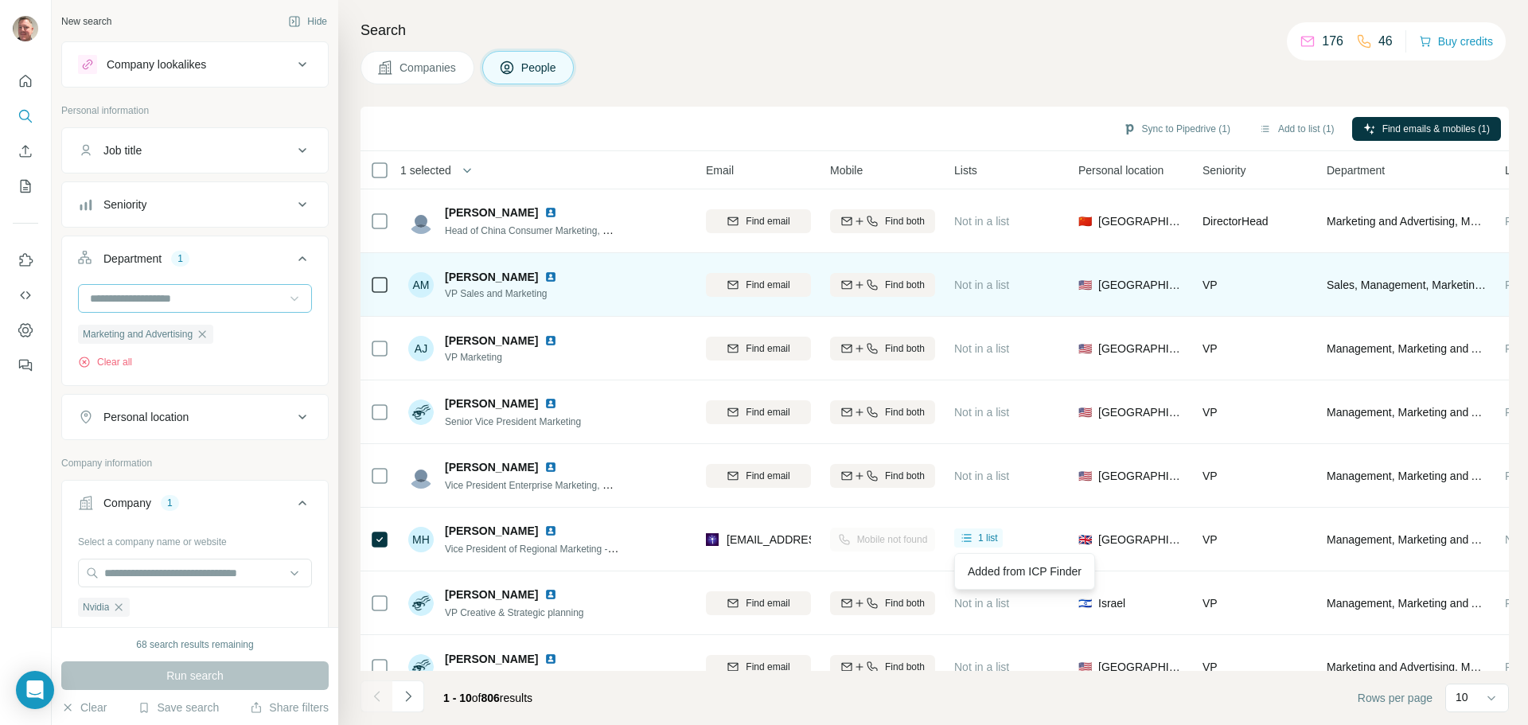
click at [544, 273] on img at bounding box center [550, 277] width 13 height 13
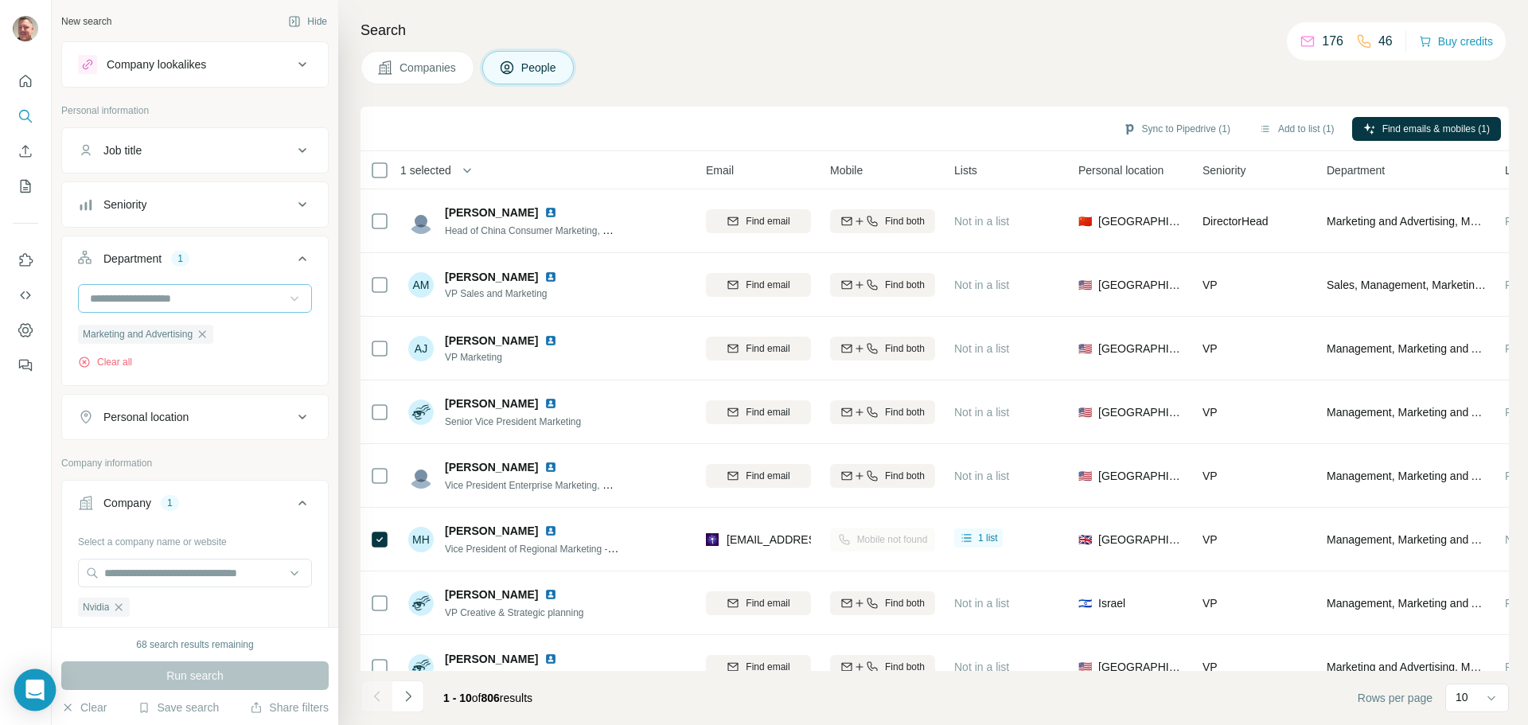
click at [29, 692] on icon "Open Intercom Messenger" at bounding box center [34, 690] width 18 height 21
click at [29, 692] on div at bounding box center [26, 362] width 52 height 725
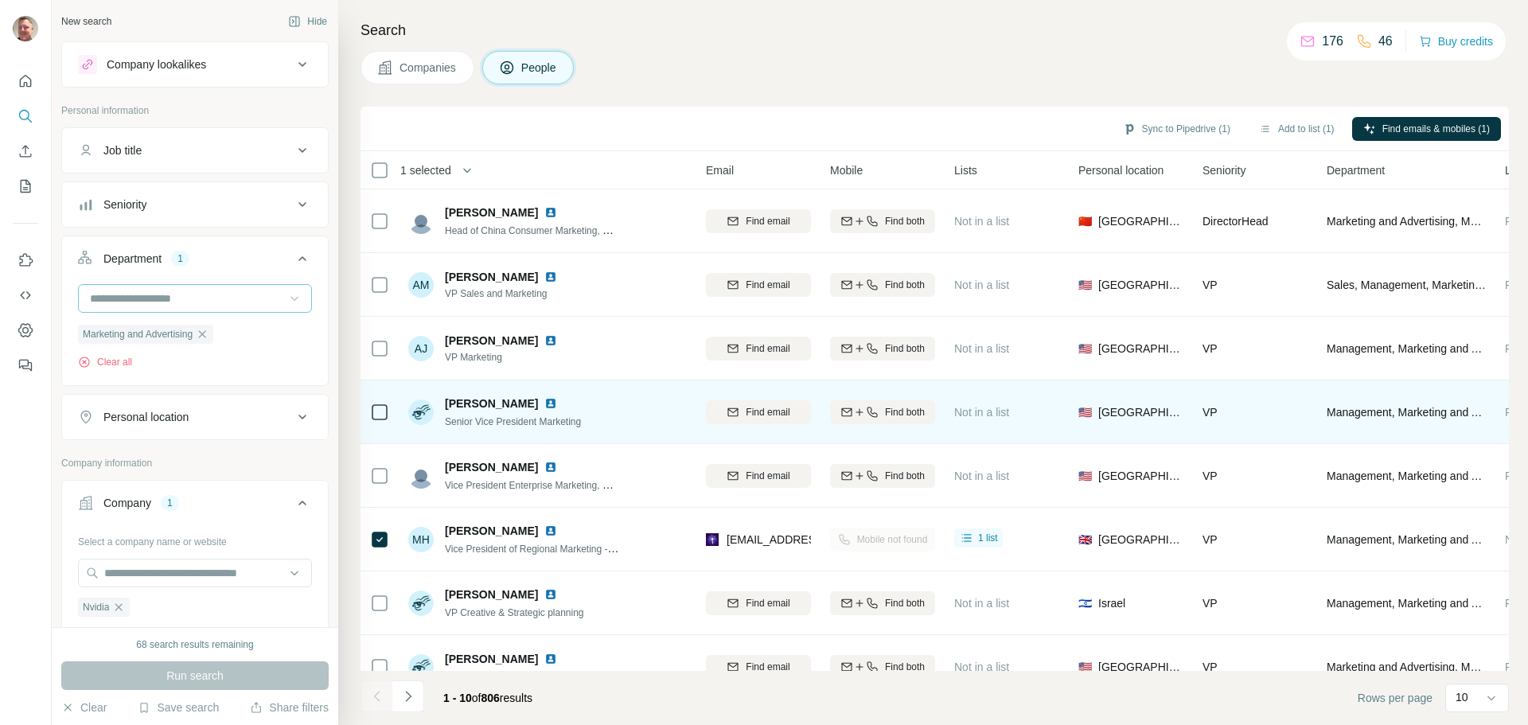
click at [544, 404] on img at bounding box center [550, 403] width 13 height 13
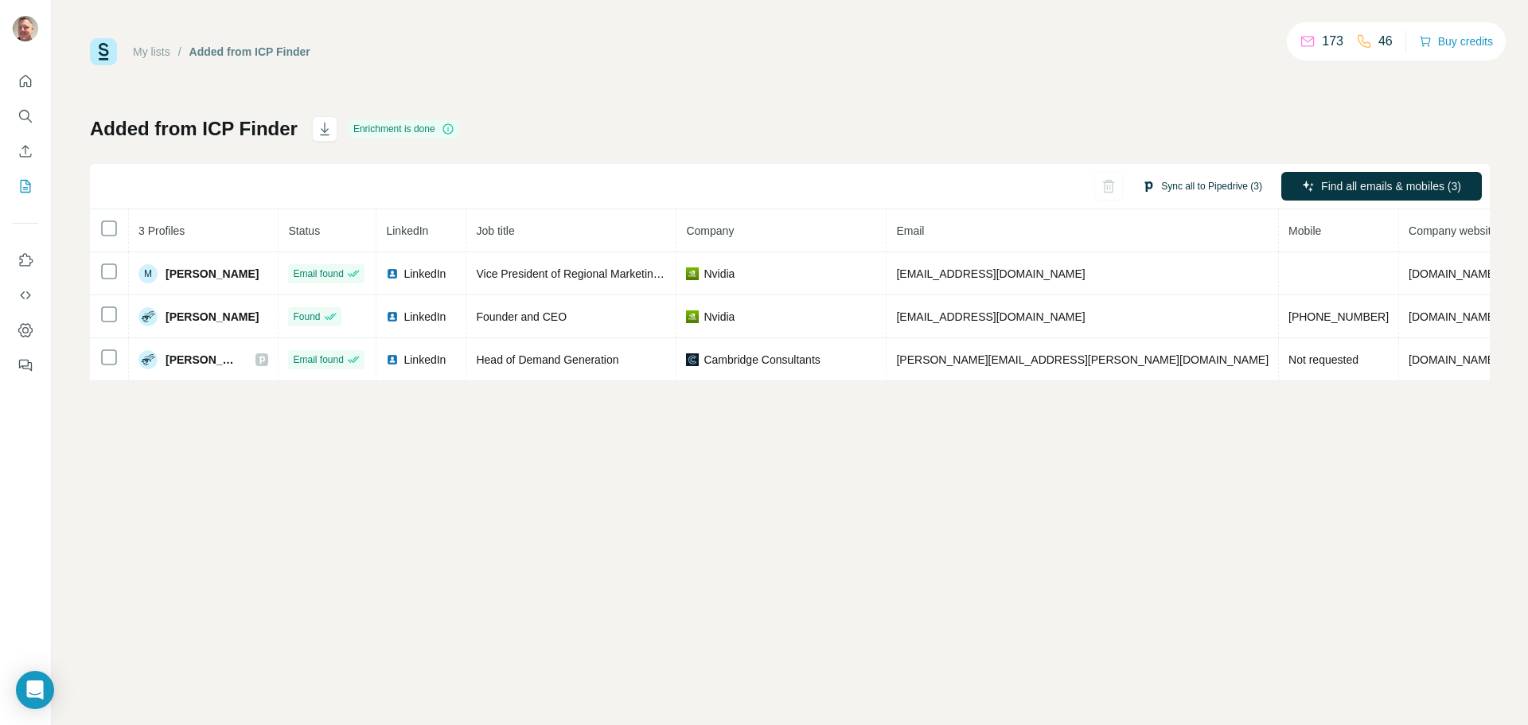
click at [1200, 182] on button "Sync all to Pipedrive (3)" at bounding box center [1202, 186] width 142 height 24
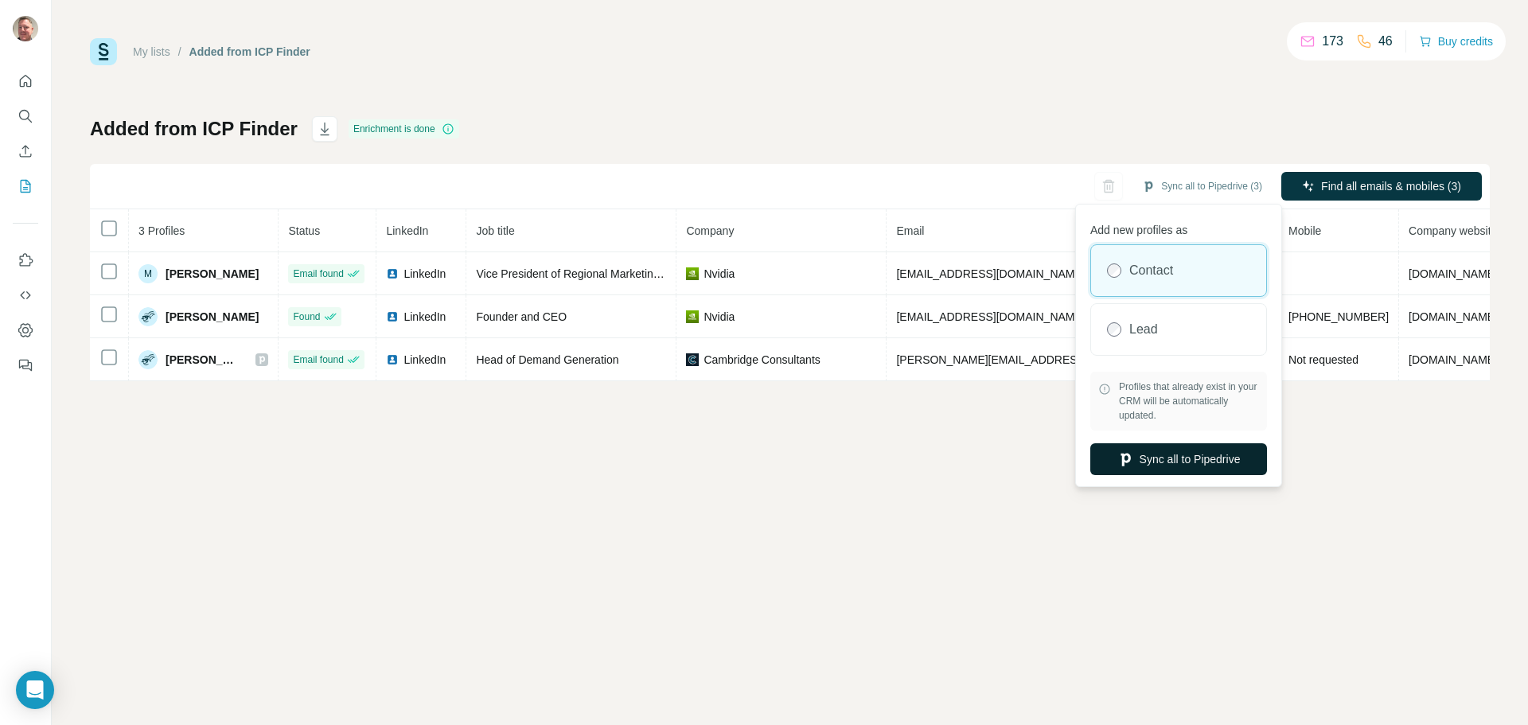
click at [1181, 463] on button "Sync all to Pipedrive" at bounding box center [1178, 459] width 177 height 32
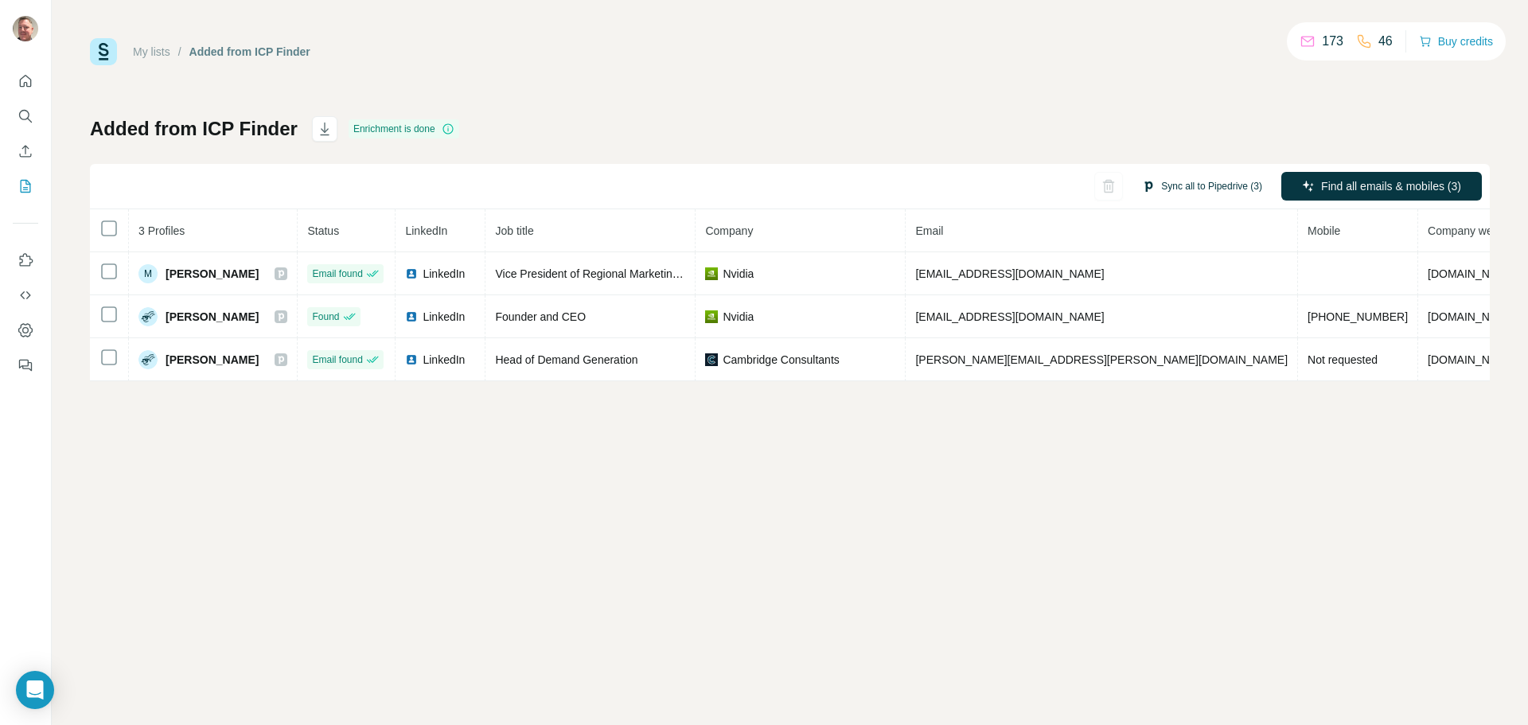
click at [1207, 187] on button "Sync all to Pipedrive (3)" at bounding box center [1202, 186] width 142 height 24
click at [975, 564] on div "My lists / Added from ICP Finder 173 46 Buy credits Added from ICP Finder Enric…" at bounding box center [790, 362] width 1476 height 725
click at [22, 79] on icon "Quick start" at bounding box center [26, 81] width 16 height 16
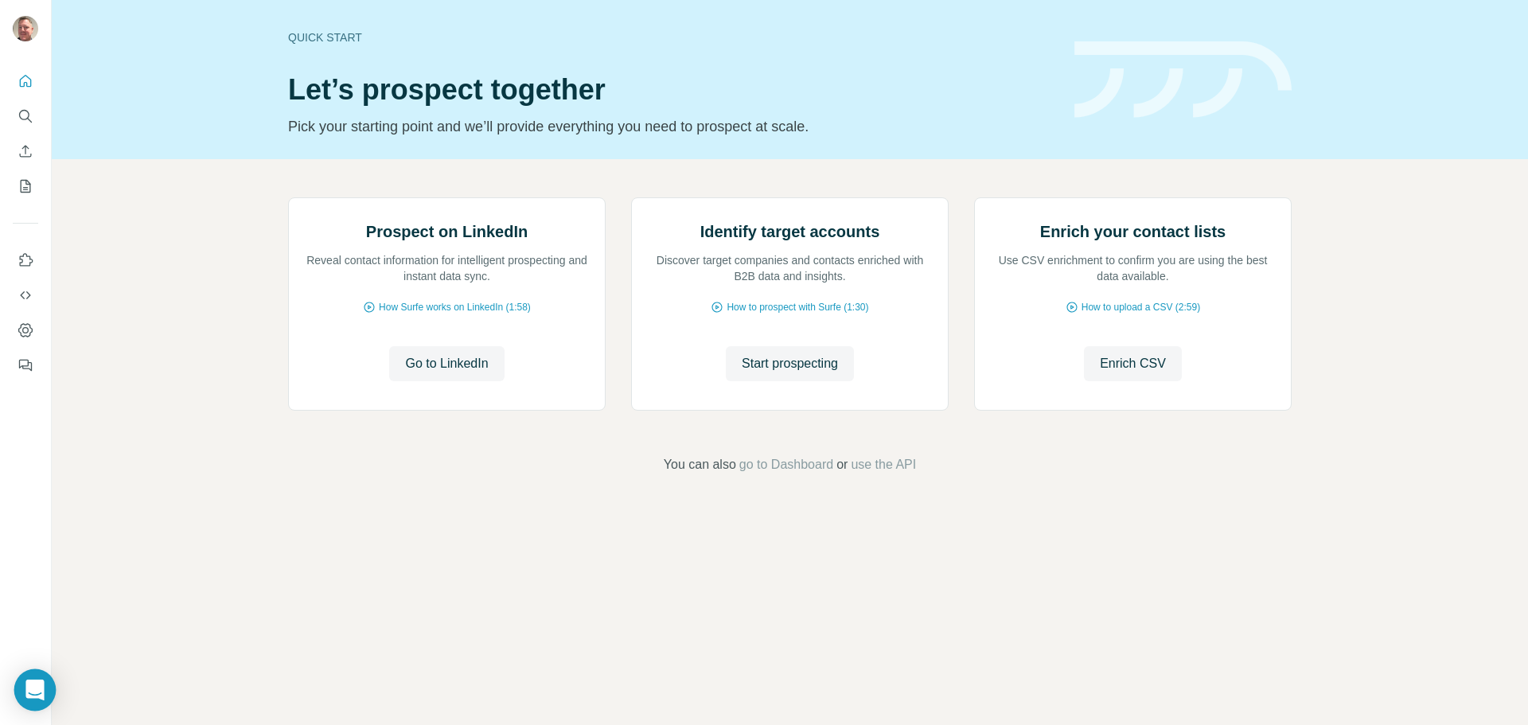
click at [28, 684] on icon "Open Intercom Messenger" at bounding box center [34, 690] width 18 height 21
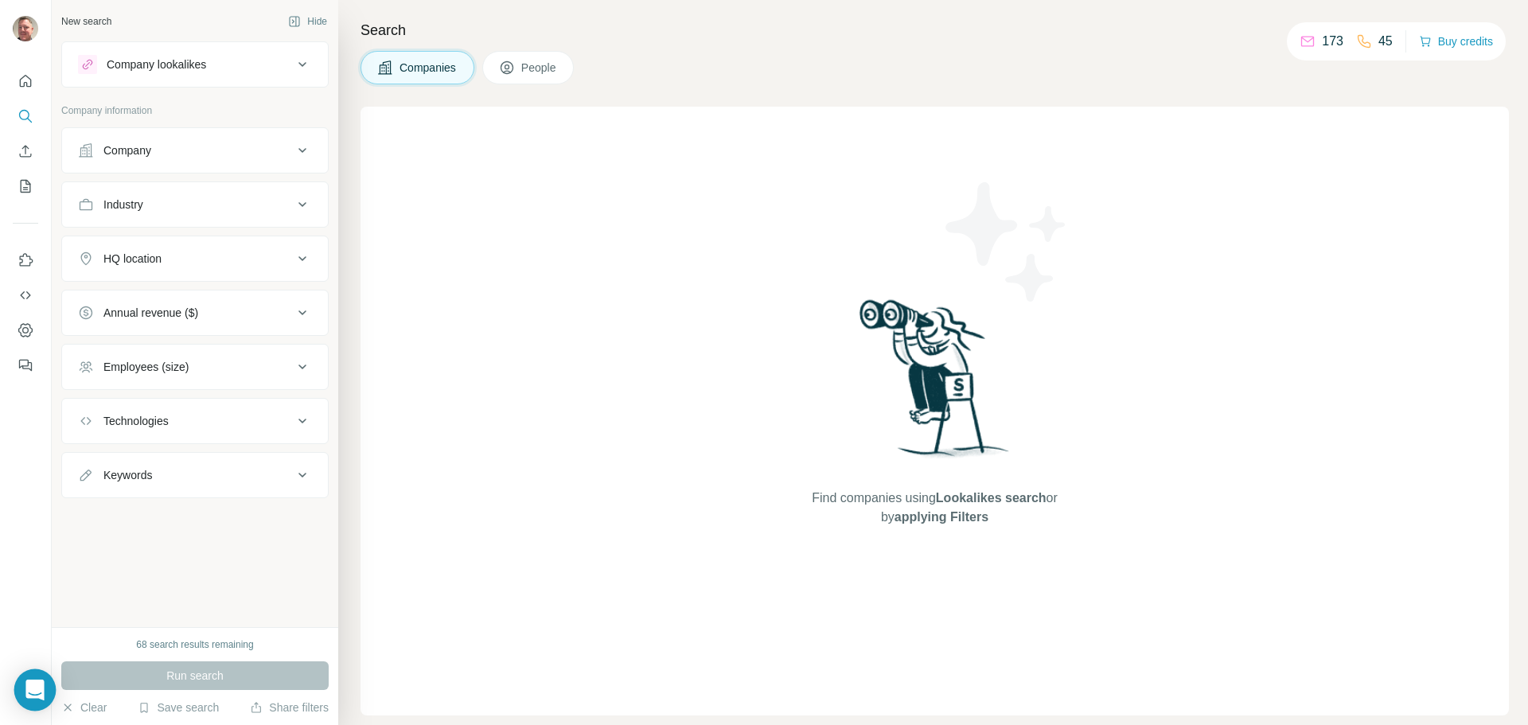
click at [32, 692] on icon "Open Intercom Messenger" at bounding box center [34, 690] width 18 height 21
click at [25, 333] on icon "Dashboard" at bounding box center [25, 330] width 6 height 6
